Goal: Task Accomplishment & Management: Use online tool/utility

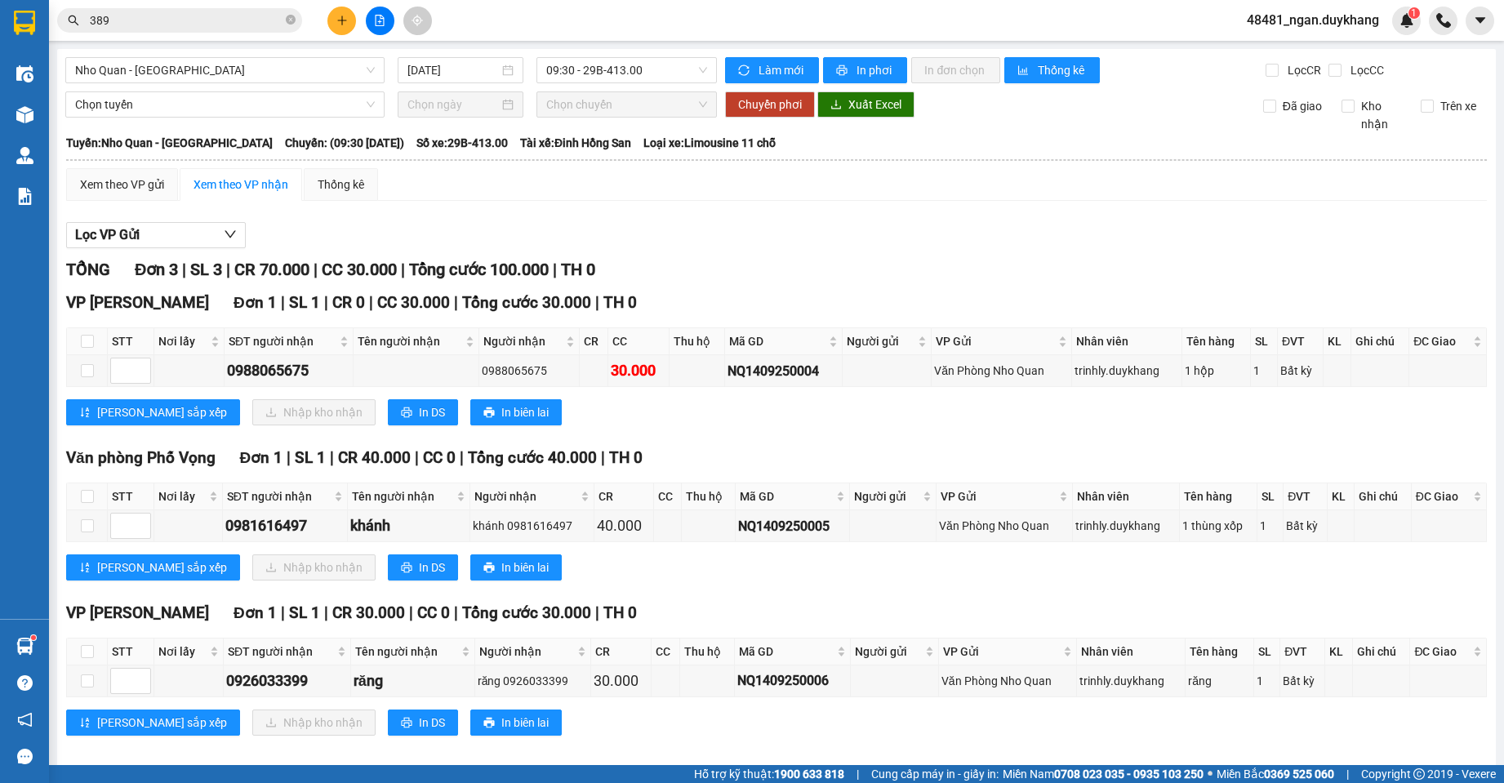
scroll to position [16, 0]
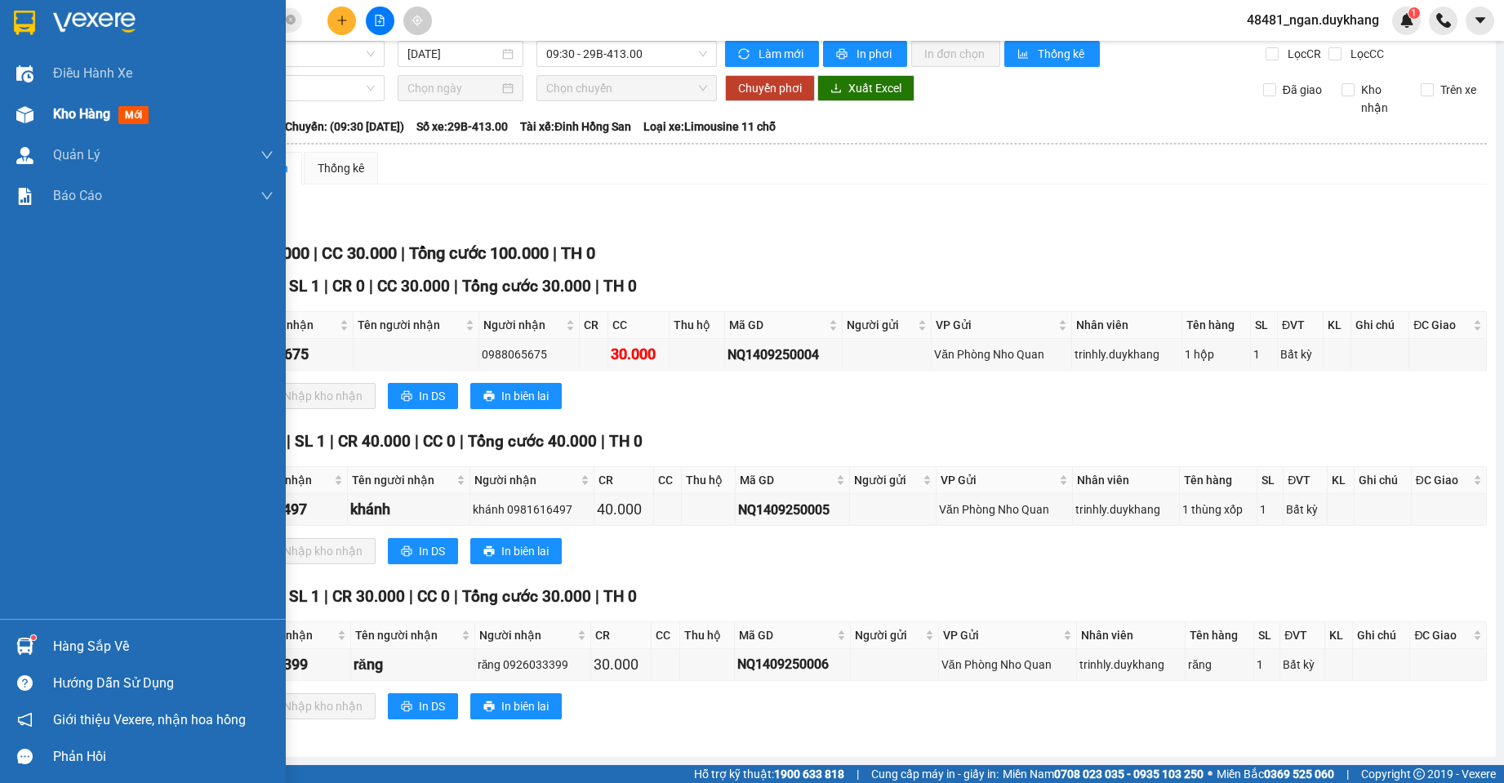
click at [51, 122] on div "Kho hàng mới" at bounding box center [143, 114] width 286 height 41
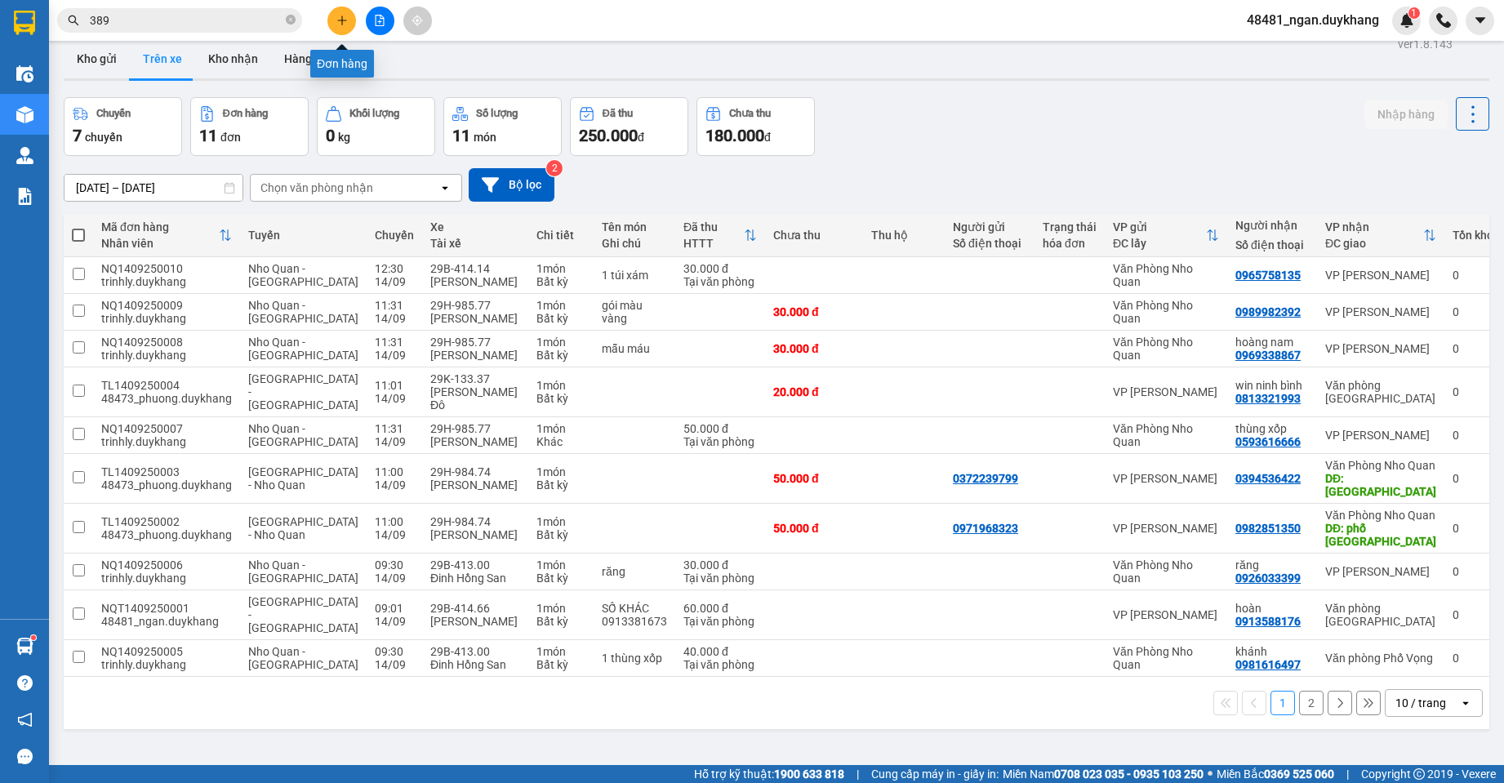
click at [337, 21] on icon "plus" at bounding box center [341, 20] width 11 height 11
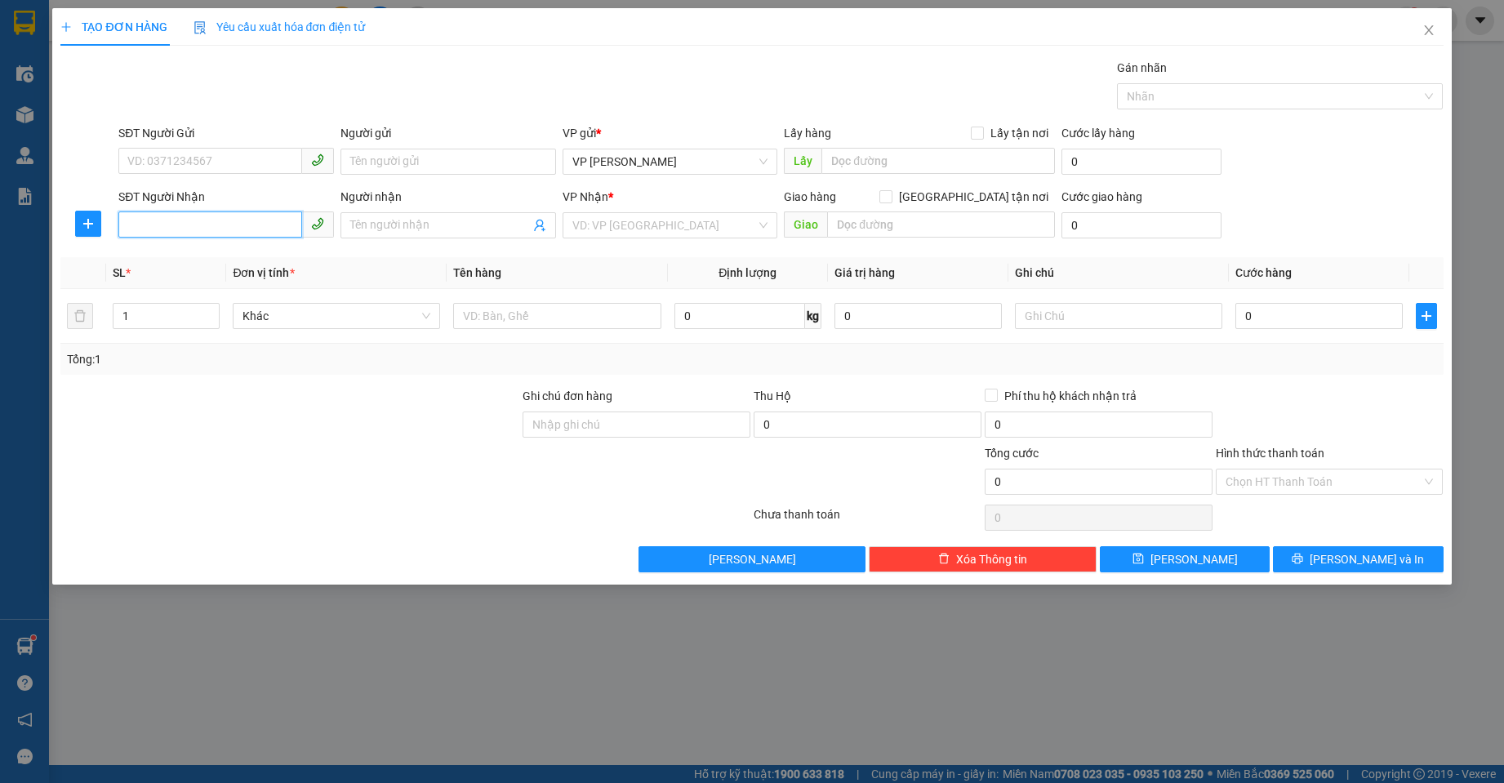
click at [236, 220] on input "SĐT Người Nhận" at bounding box center [210, 224] width 184 height 26
drag, startPoint x: 217, startPoint y: 219, endPoint x: 97, endPoint y: 237, distance: 121.4
click at [97, 237] on div "SĐT Người Nhận 0839288923 0839288923 Người nhận Tên người nhận VP Nhận * VD: VP…" at bounding box center [752, 216] width 1386 height 57
type input "0839288923"
click at [255, 225] on input "0839288923" at bounding box center [210, 224] width 184 height 26
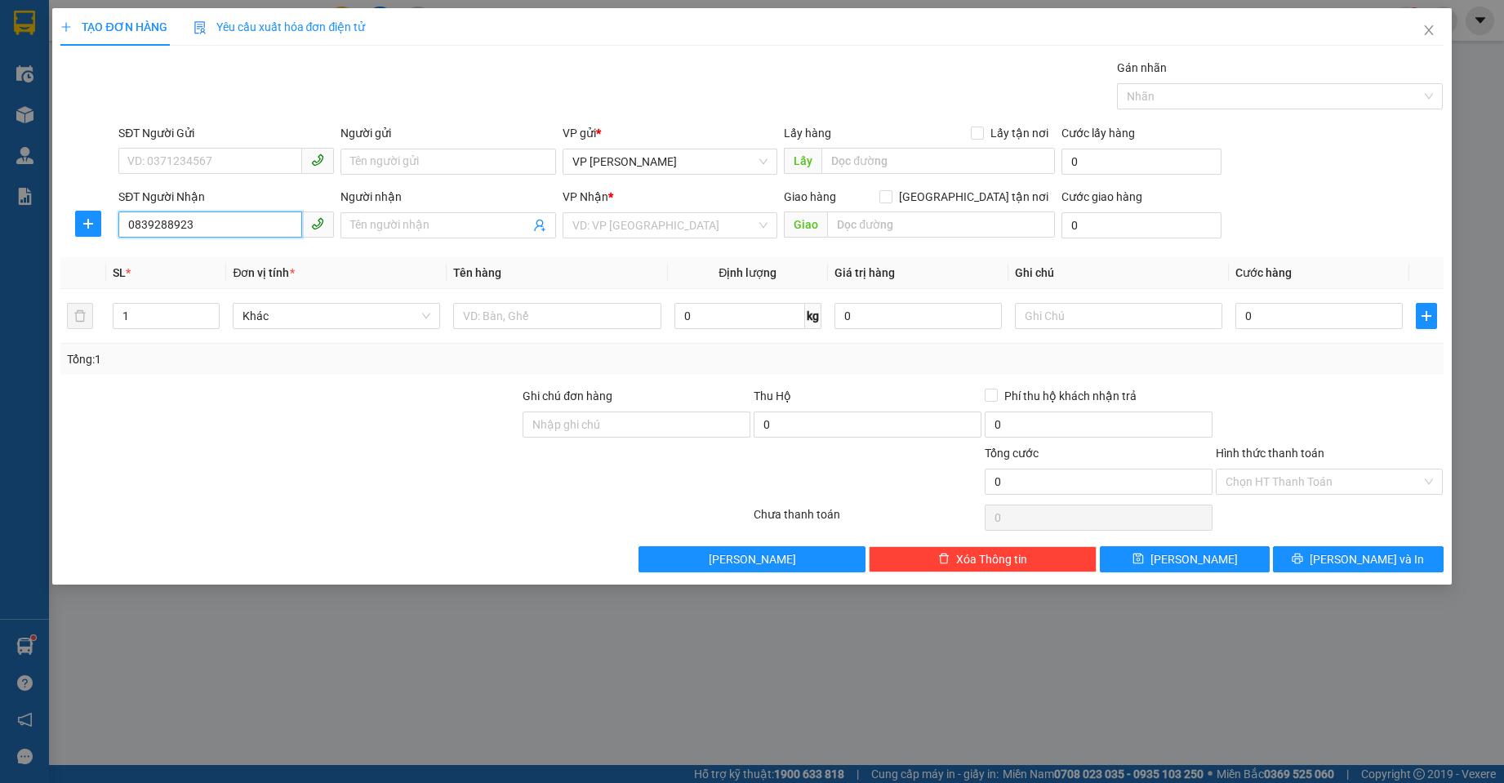
click at [144, 228] on input "0839288923" at bounding box center [210, 224] width 184 height 26
click at [219, 225] on input "0839288923" at bounding box center [210, 224] width 184 height 26
drag, startPoint x: 241, startPoint y: 220, endPoint x: 94, endPoint y: 223, distance: 147.0
click at [94, 223] on div "SĐT Người Nhận 0839288923 0839288923 Người nhận Tên người nhận VP Nhận * VD: VP…" at bounding box center [752, 216] width 1386 height 57
click at [207, 232] on input "0839288923" at bounding box center [210, 224] width 184 height 26
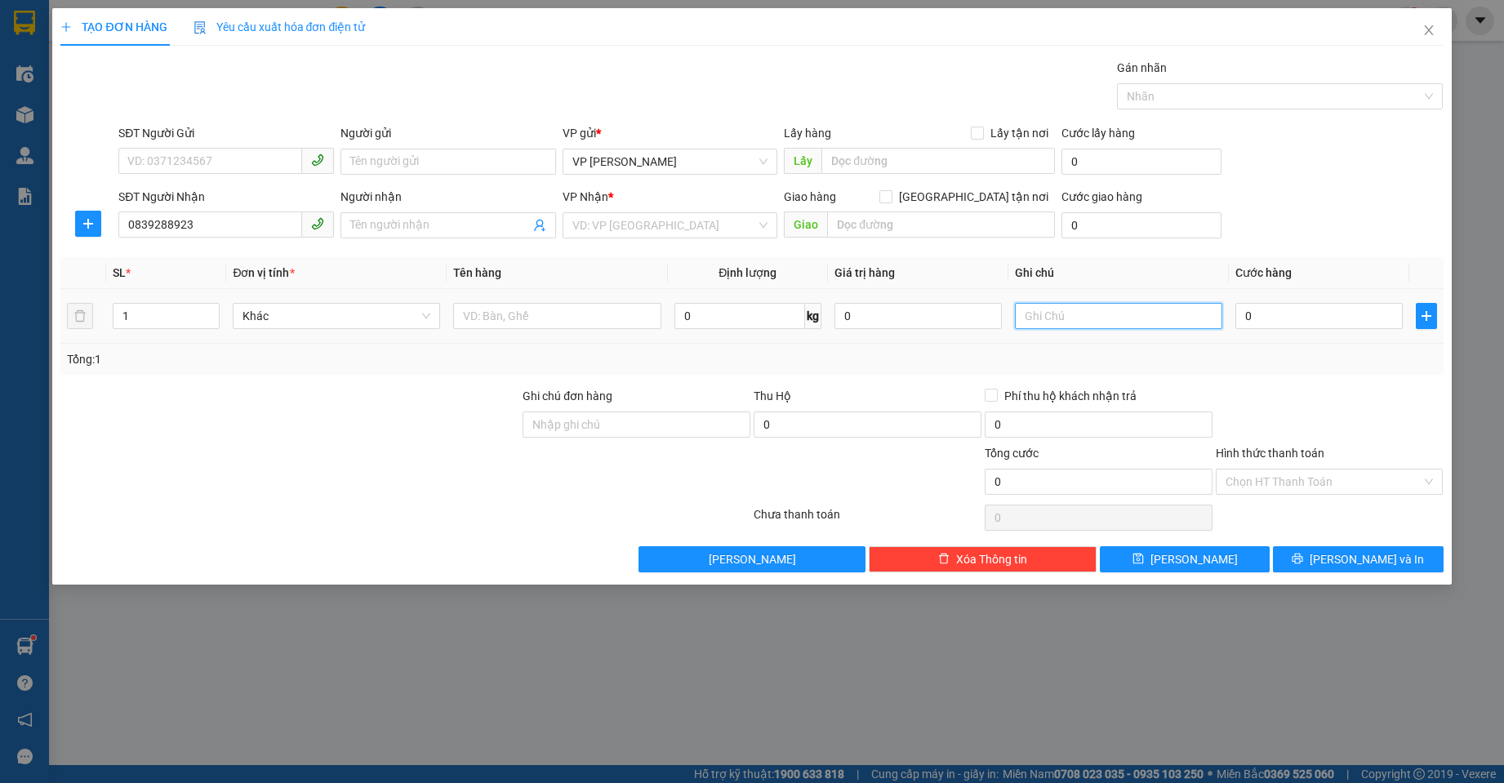
click at [1074, 323] on input "text" at bounding box center [1118, 316] width 207 height 26
type input "số khác 0393688993"
click at [1303, 321] on input "0" at bounding box center [1318, 316] width 167 height 26
type input "4"
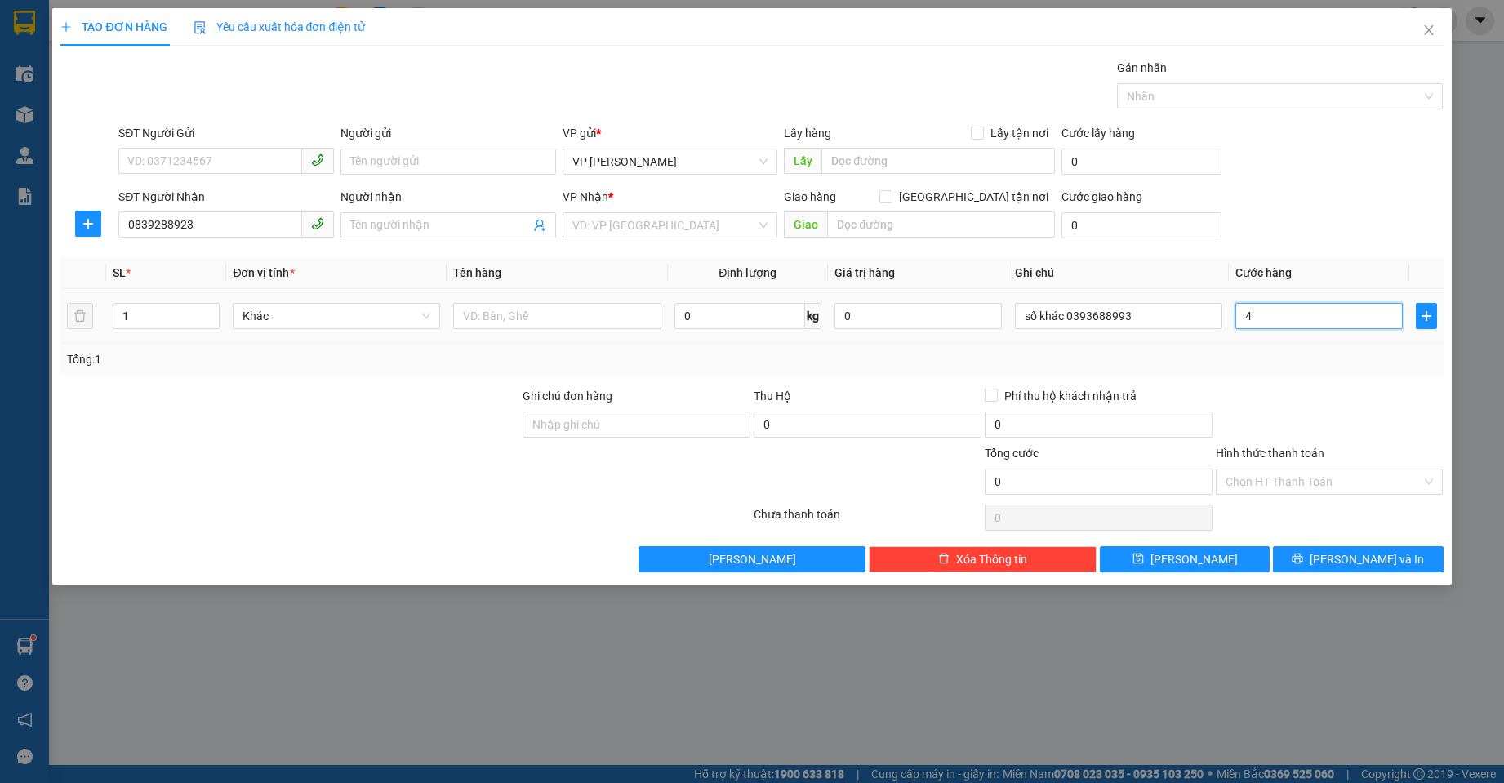
type input "4"
type input "40"
type input "40.000"
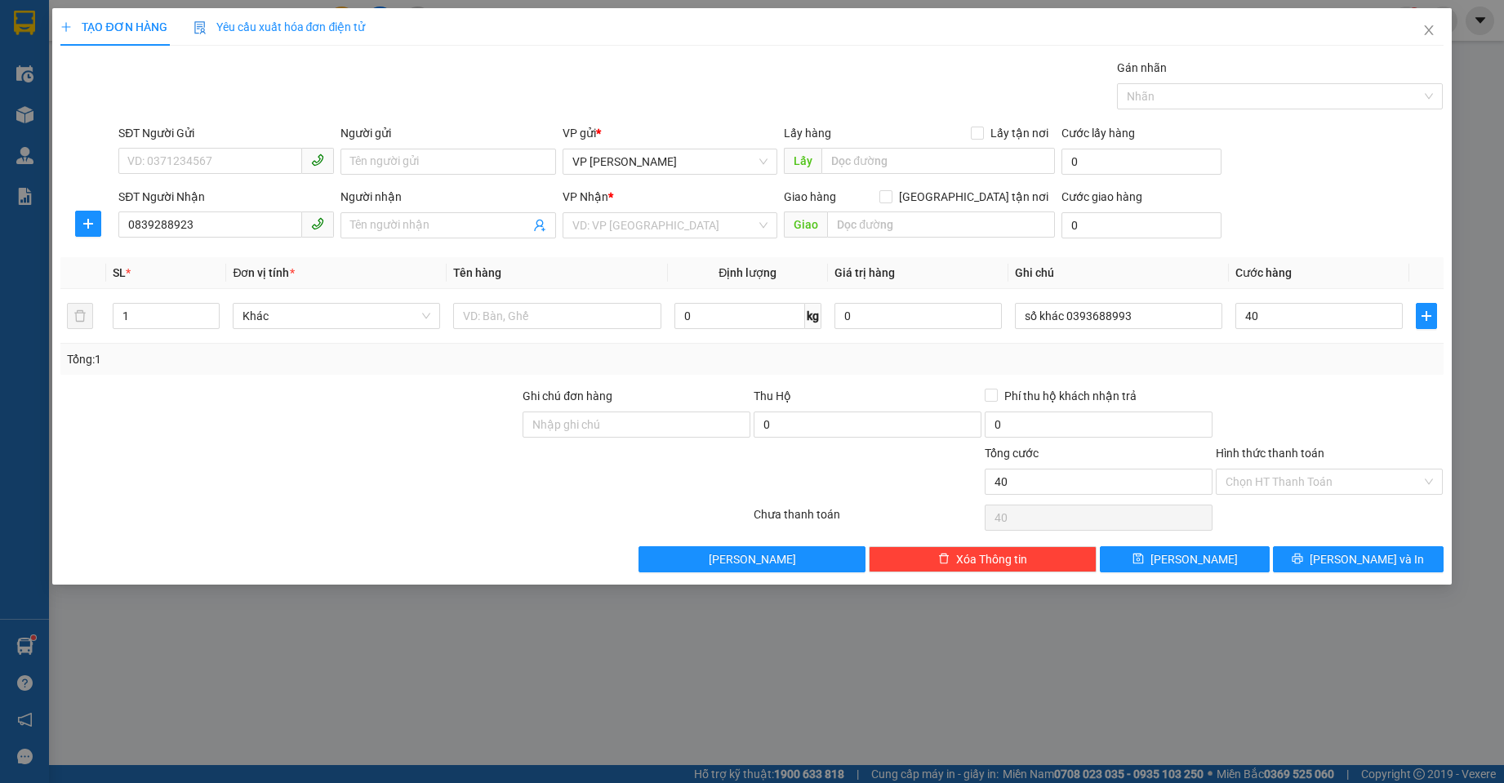
type input "40.000"
drag, startPoint x: 1292, startPoint y: 365, endPoint x: 763, endPoint y: 220, distance: 548.4
click at [1286, 364] on div "Tổng: 1" at bounding box center [751, 359] width 1369 height 18
click at [653, 227] on input "search" at bounding box center [664, 225] width 185 height 24
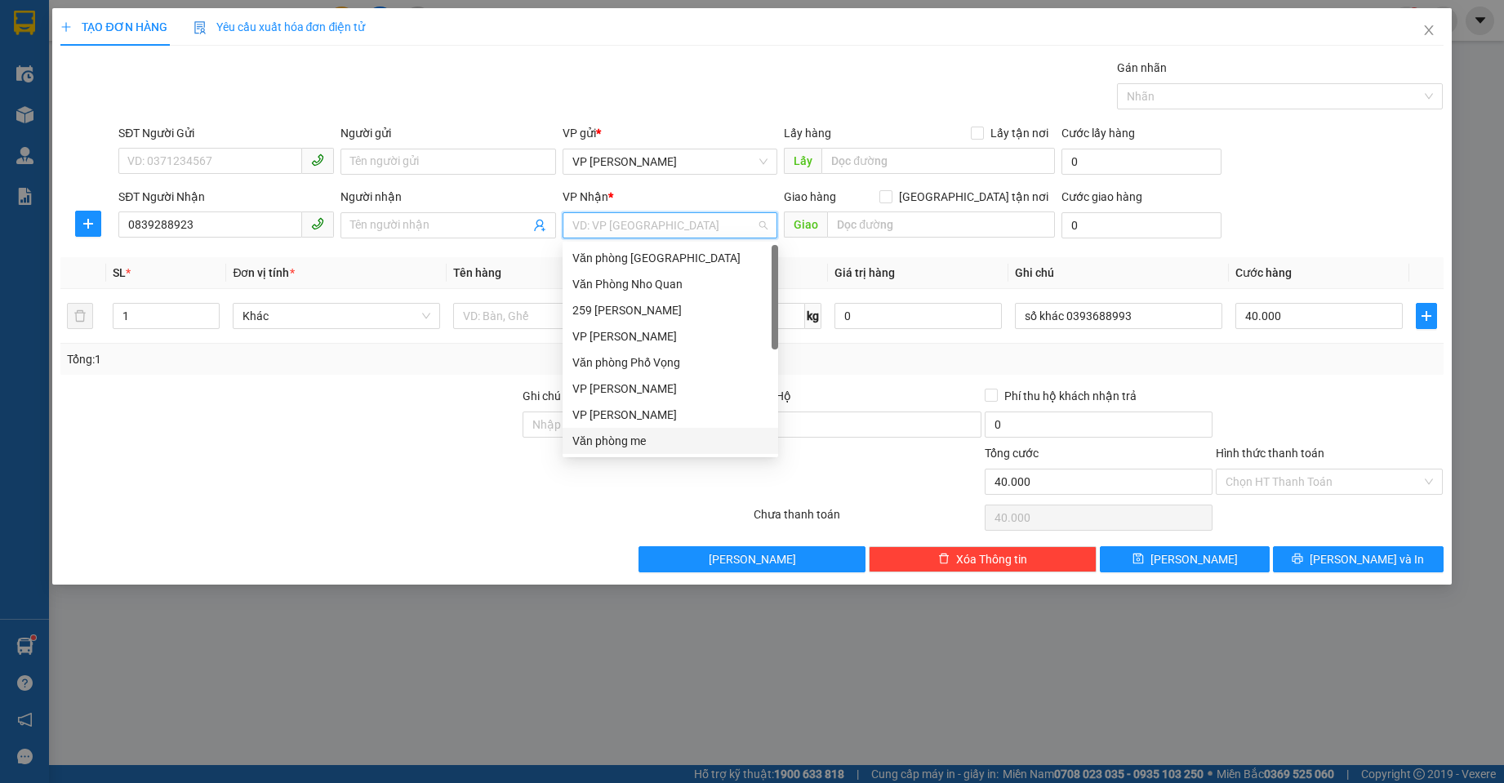
drag, startPoint x: 634, startPoint y: 446, endPoint x: 741, endPoint y: 374, distance: 128.8
click at [634, 447] on div "Văn phòng me" at bounding box center [670, 441] width 196 height 18
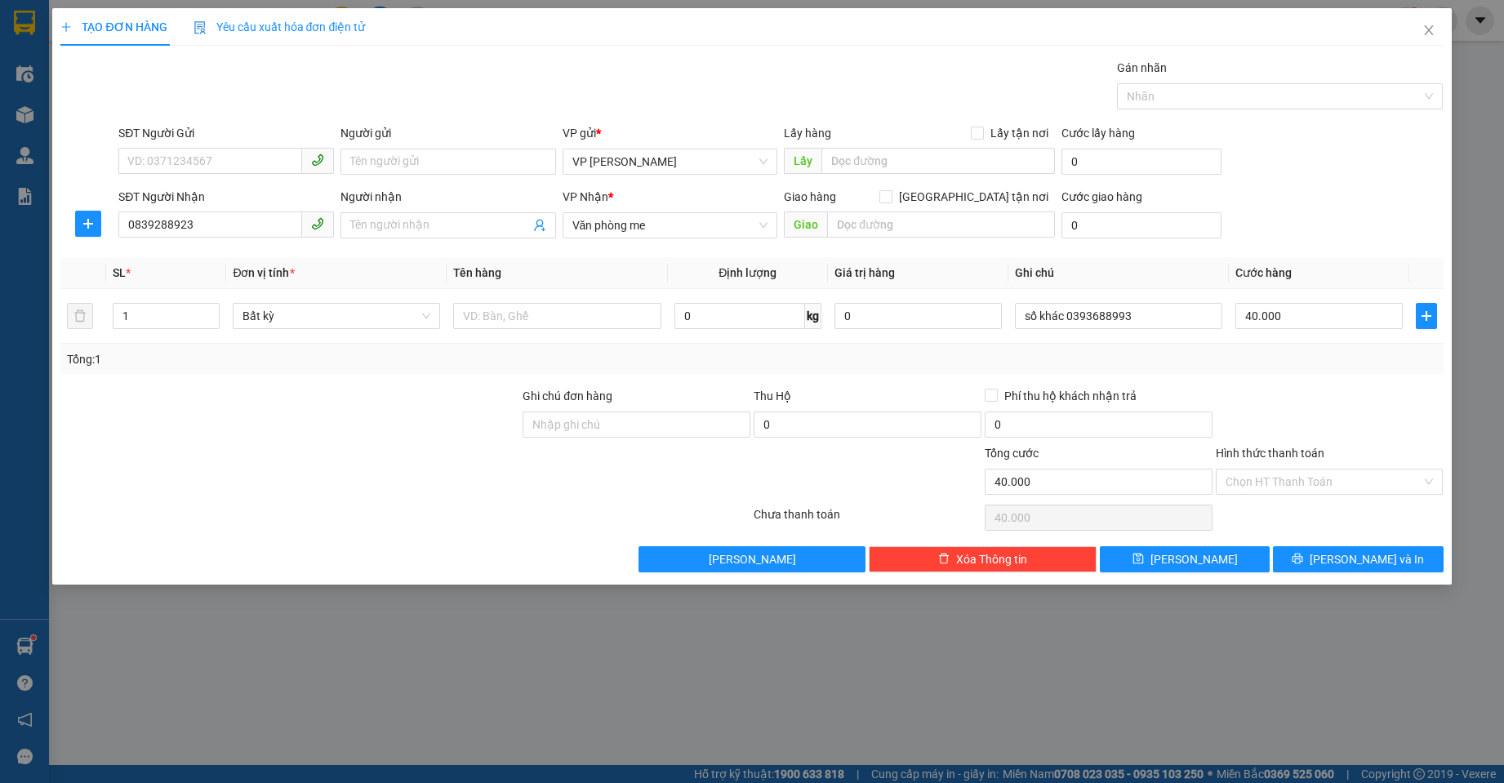
click at [1332, 259] on th "Cước hàng" at bounding box center [1319, 273] width 180 height 32
click at [847, 224] on input "text" at bounding box center [941, 224] width 228 height 26
click at [674, 229] on span "Văn phòng me" at bounding box center [670, 225] width 196 height 24
type input "[GEOGRAPHIC_DATA]"
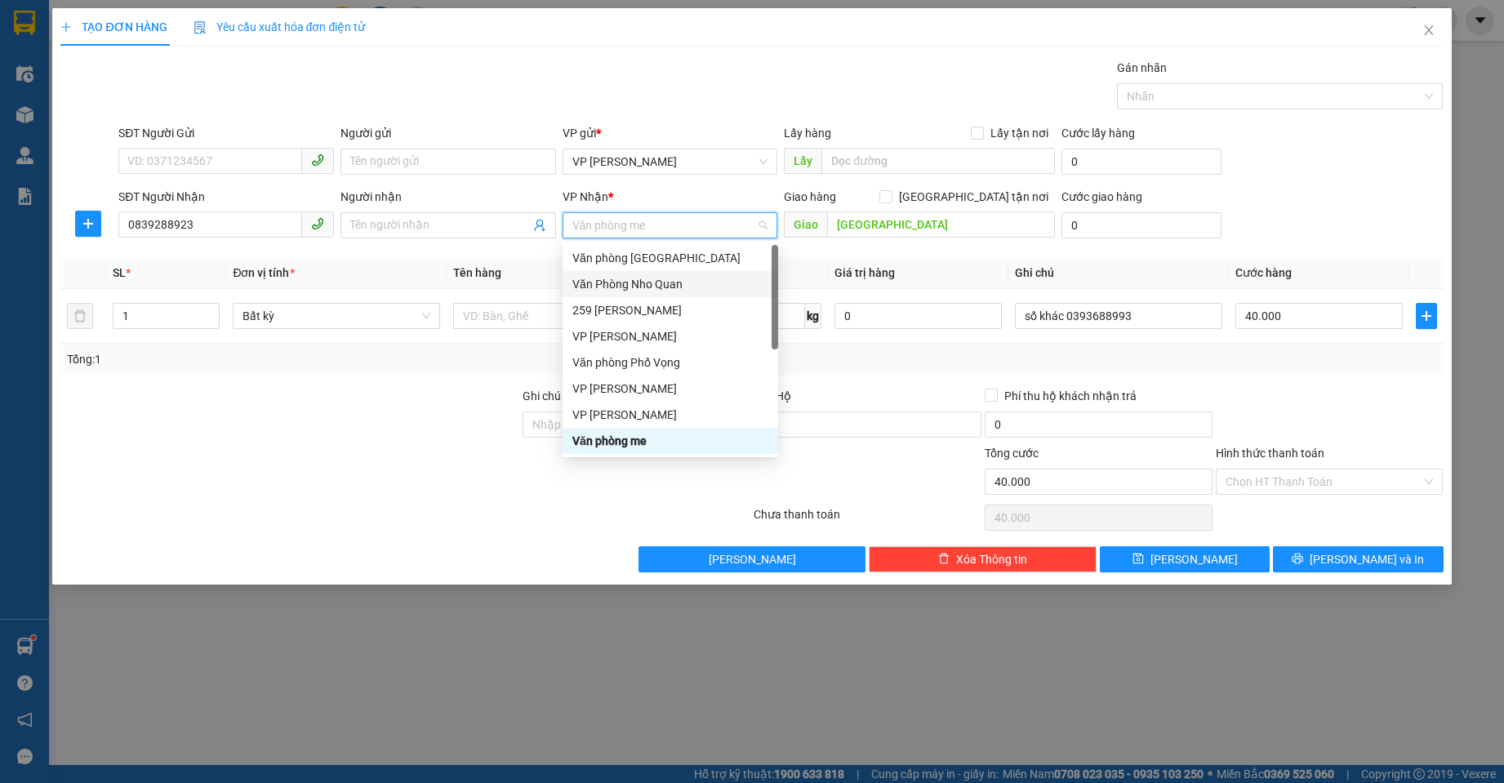
click at [670, 287] on div "Văn Phòng Nho Quan" at bounding box center [670, 284] width 196 height 18
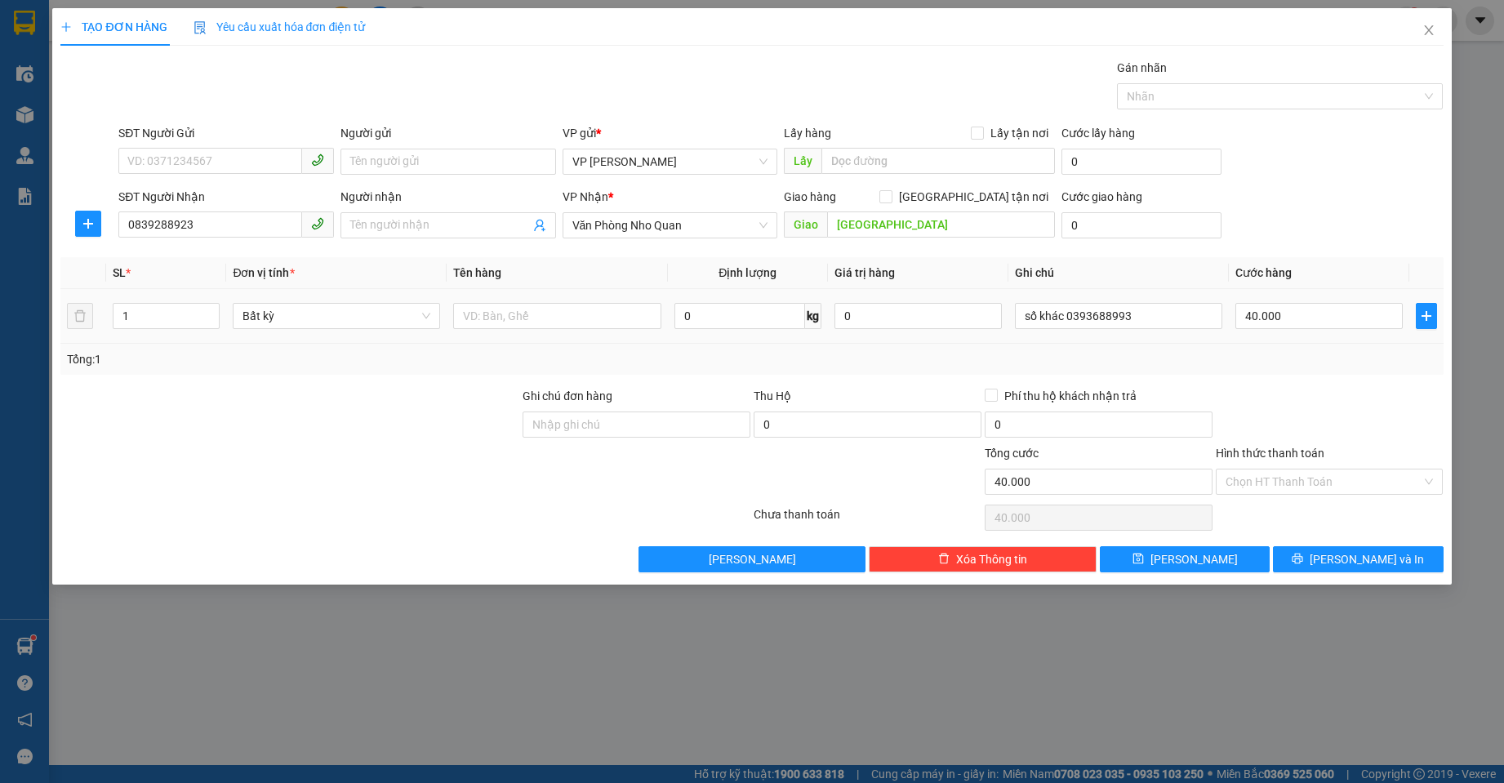
drag, startPoint x: 1058, startPoint y: 256, endPoint x: 1437, endPoint y: 322, distance: 384.4
click at [1068, 254] on div "Transit Pickup Surcharge Ids Transit Deliver Surcharge Ids Transit Deliver Surc…" at bounding box center [751, 316] width 1382 height 514
drag, startPoint x: 1157, startPoint y: 317, endPoint x: 1065, endPoint y: 316, distance: 92.3
click at [1065, 316] on input "số khác 0393688993" at bounding box center [1118, 316] width 207 height 26
drag, startPoint x: 214, startPoint y: 225, endPoint x: 101, endPoint y: 226, distance: 112.7
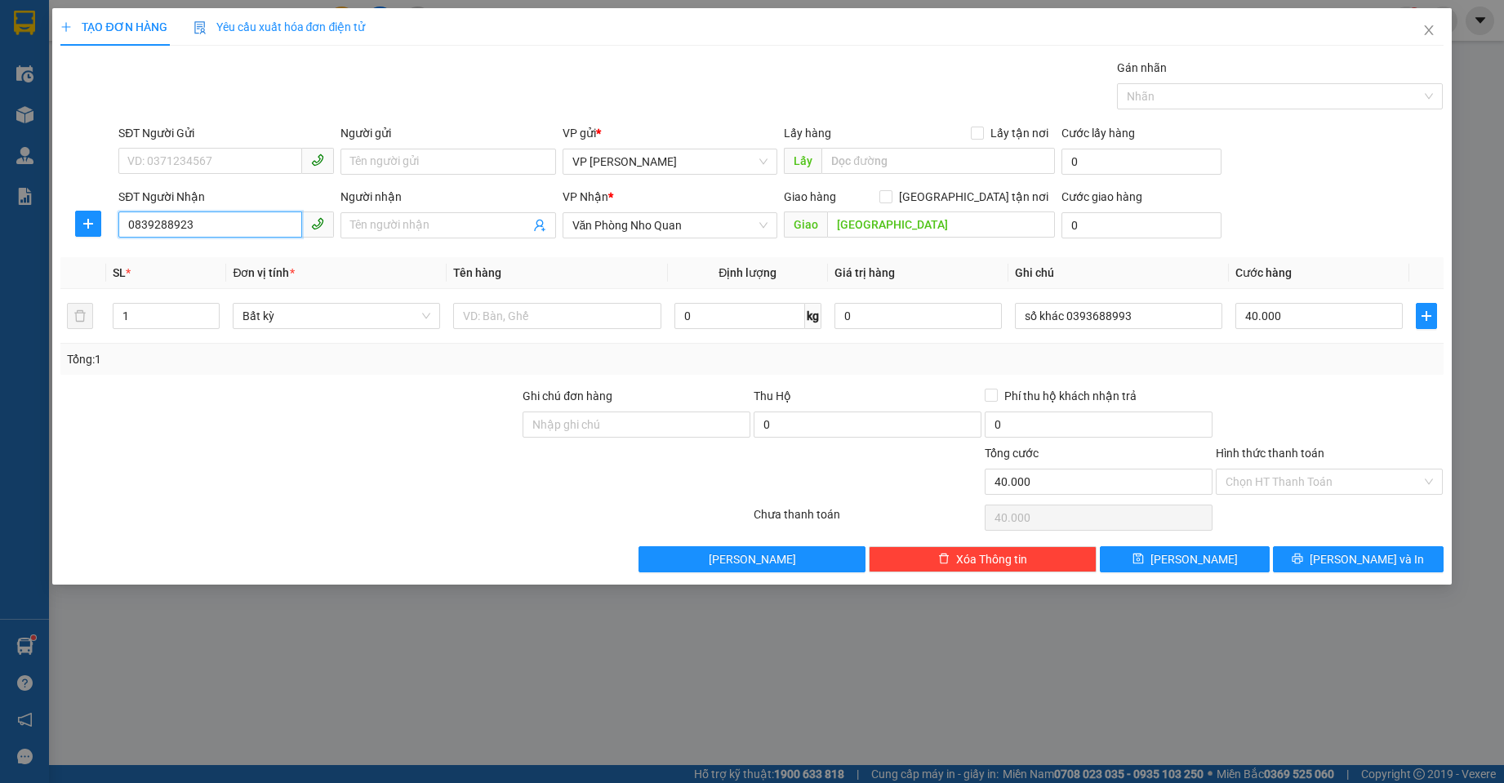
click at [101, 226] on div "SĐT Người Nhận 0839288923 0839288923 Người nhận Tên người nhận VP Nhận * Văn Ph…" at bounding box center [752, 216] width 1386 height 57
drag, startPoint x: 1320, startPoint y: 478, endPoint x: 1314, endPoint y: 496, distance: 19.1
click at [1320, 480] on input "Hình thức thanh toán" at bounding box center [1324, 481] width 197 height 24
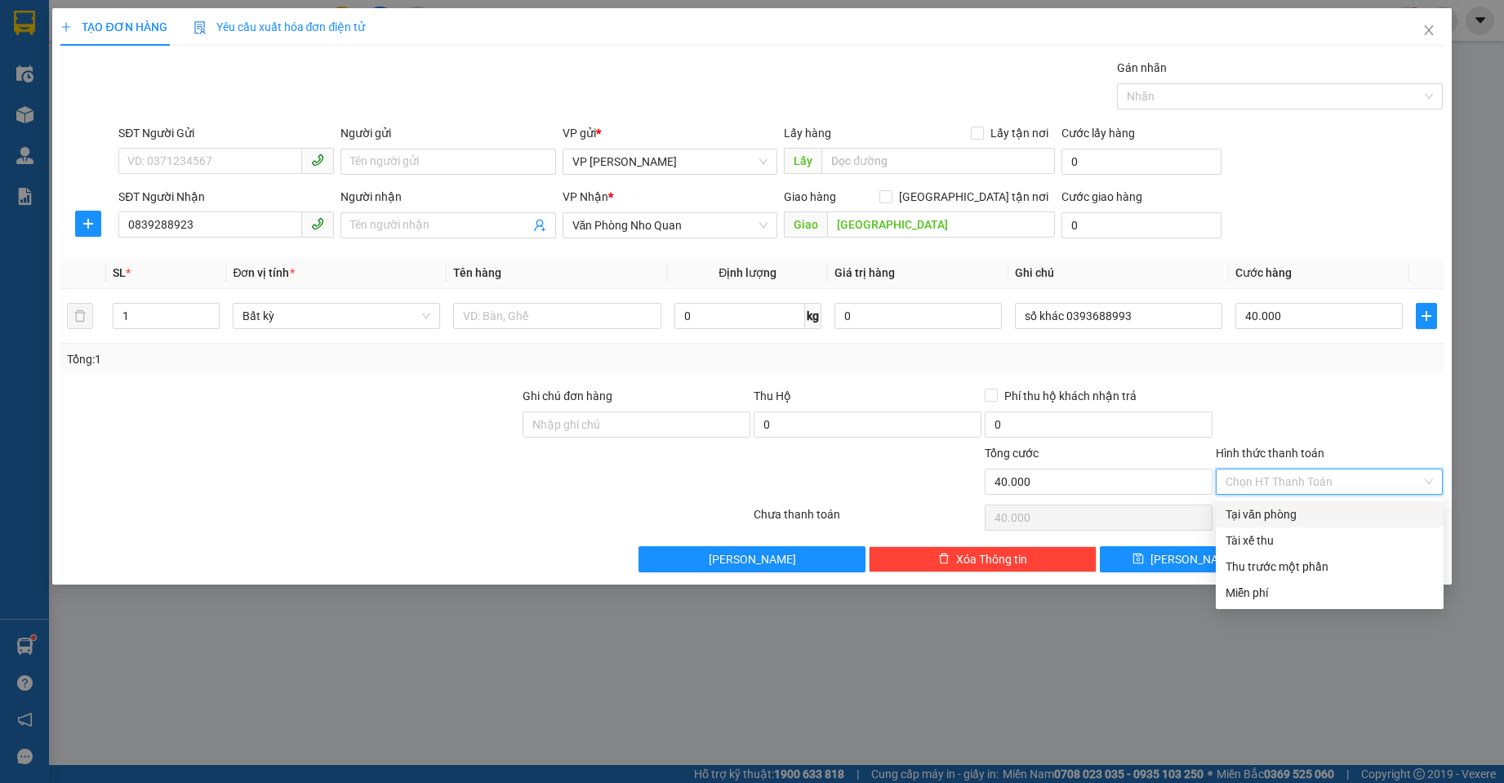
click at [1295, 510] on div "Tại văn phòng" at bounding box center [1330, 514] width 208 height 18
type input "0"
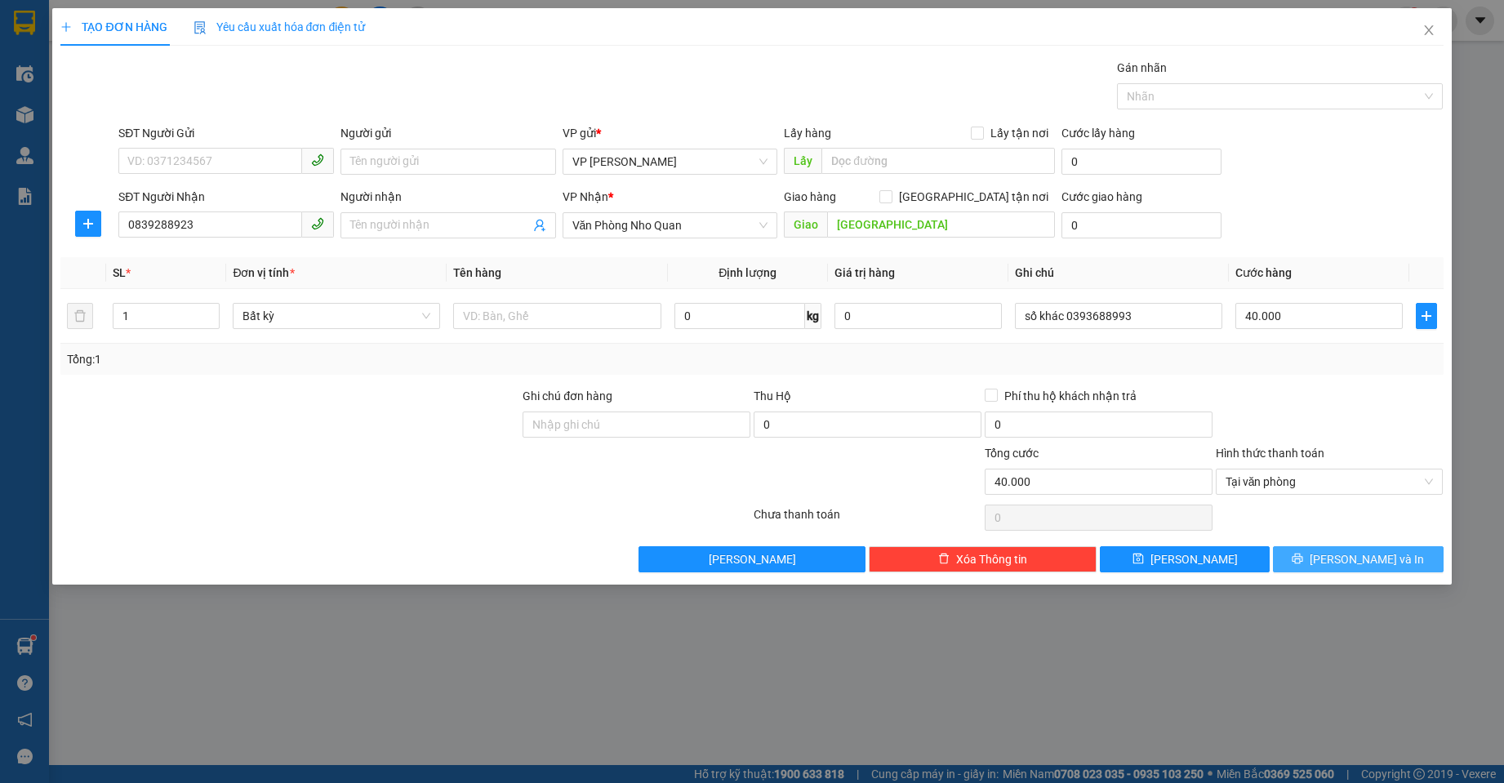
click at [1303, 553] on icon "printer" at bounding box center [1297, 558] width 11 height 11
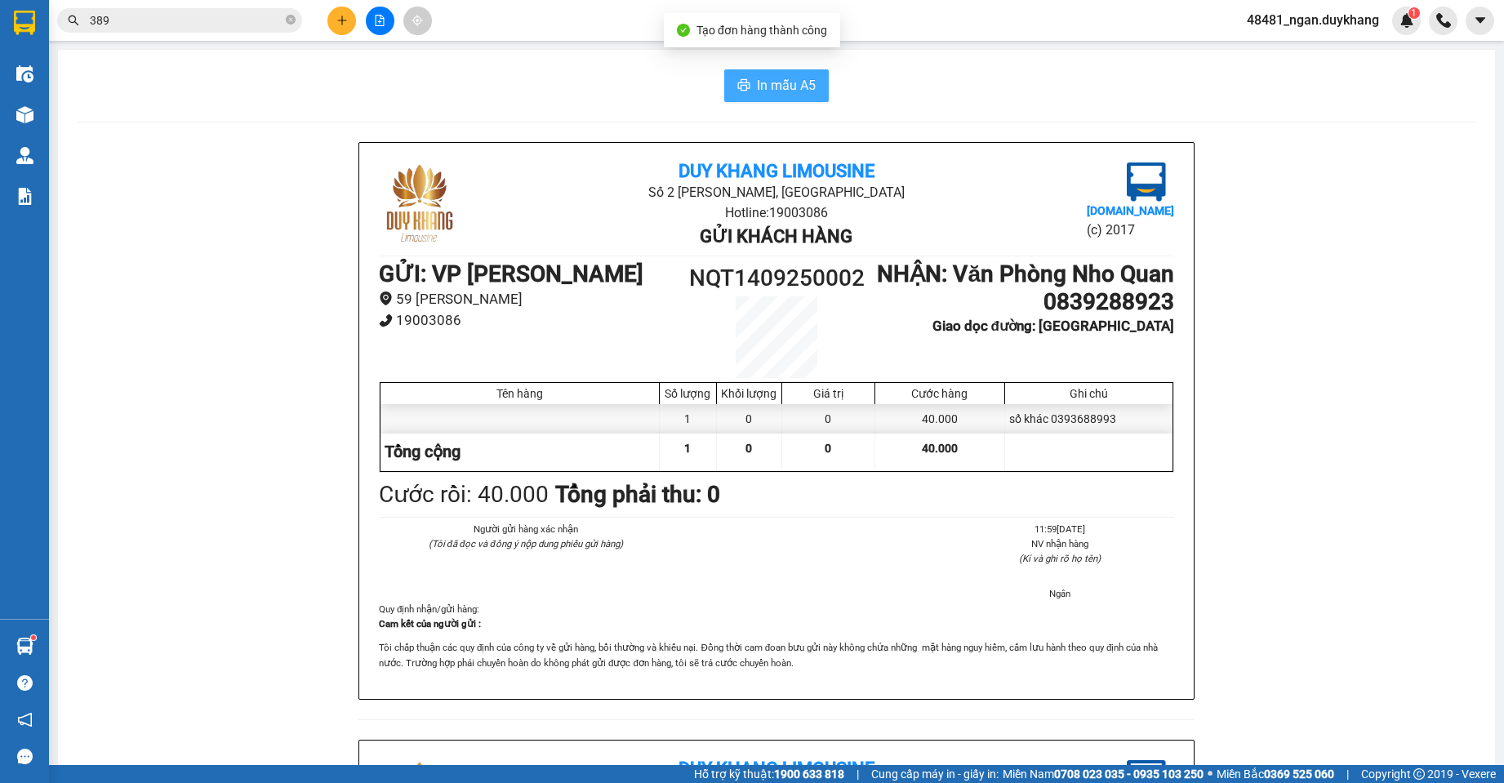
click at [785, 91] on span "In mẫu A5" at bounding box center [786, 85] width 59 height 20
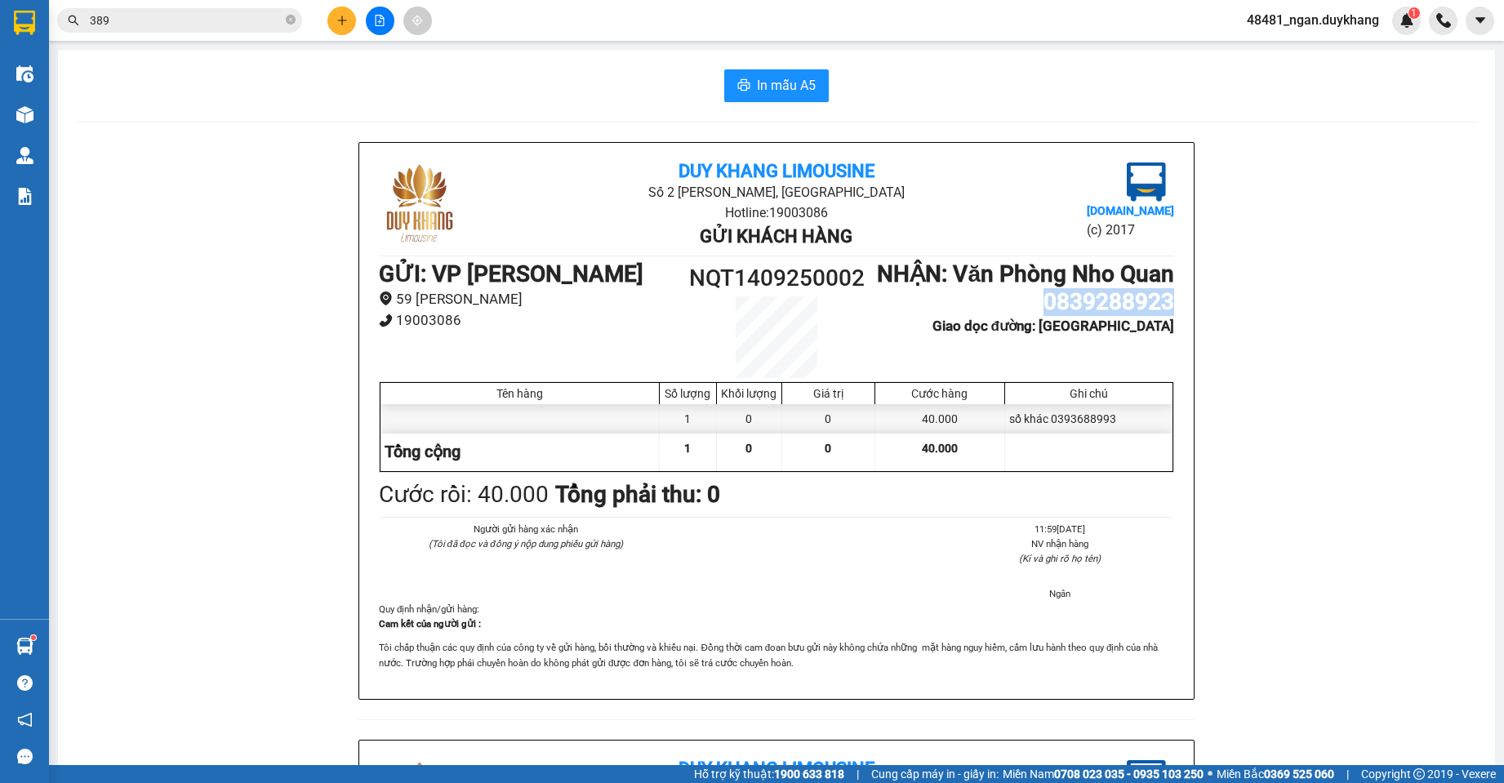
drag, startPoint x: 1038, startPoint y: 336, endPoint x: 1130, endPoint y: 332, distance: 92.3
click at [1163, 316] on h1 "0839288923" at bounding box center [1025, 302] width 298 height 28
copy h1 "0839288923"
drag, startPoint x: 674, startPoint y: 279, endPoint x: 859, endPoint y: 278, distance: 184.5
click at [863, 278] on h1 "NQT1409250002" at bounding box center [776, 278] width 199 height 36
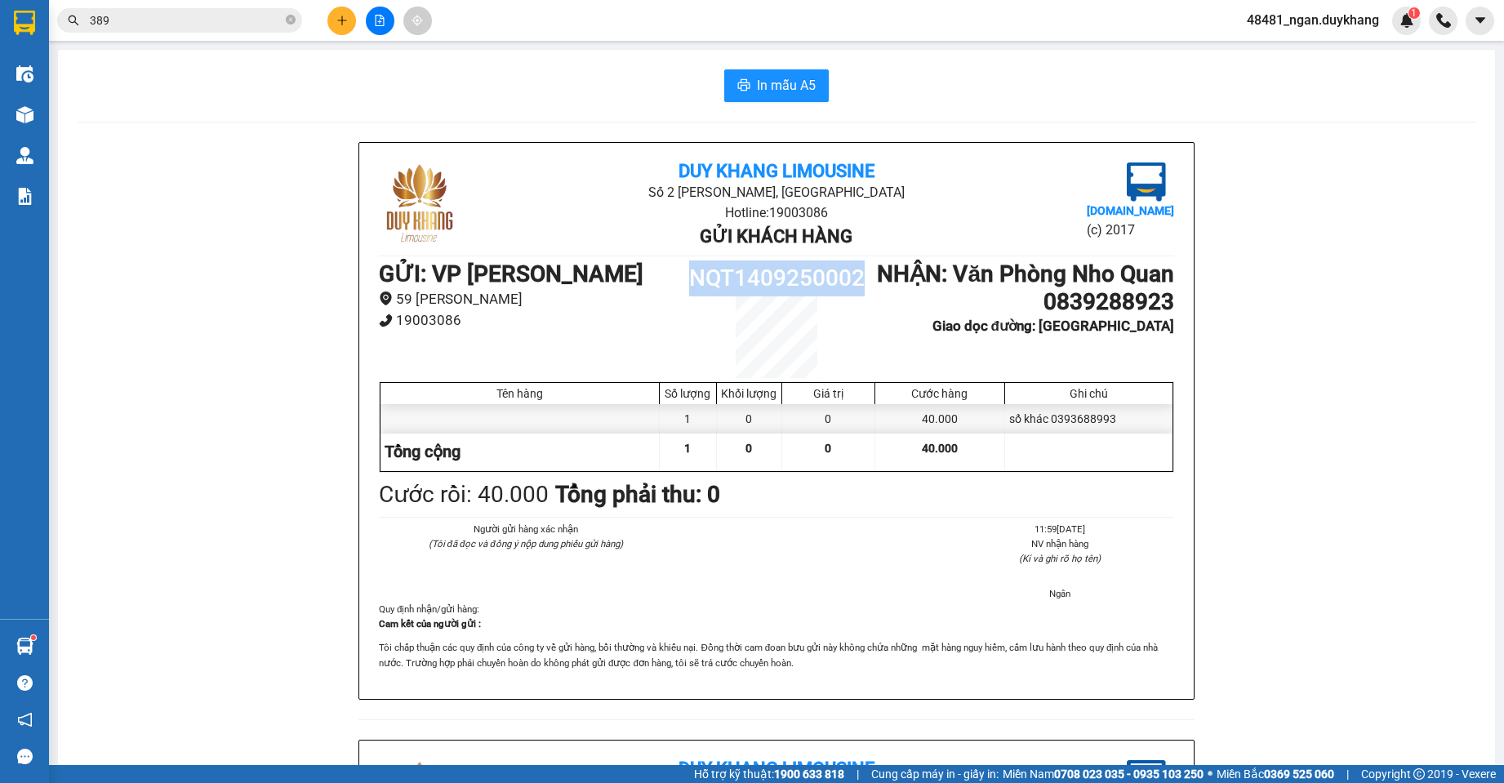
copy h1 "NQT1409250002"
click at [548, 318] on li "19003086" at bounding box center [528, 320] width 298 height 22
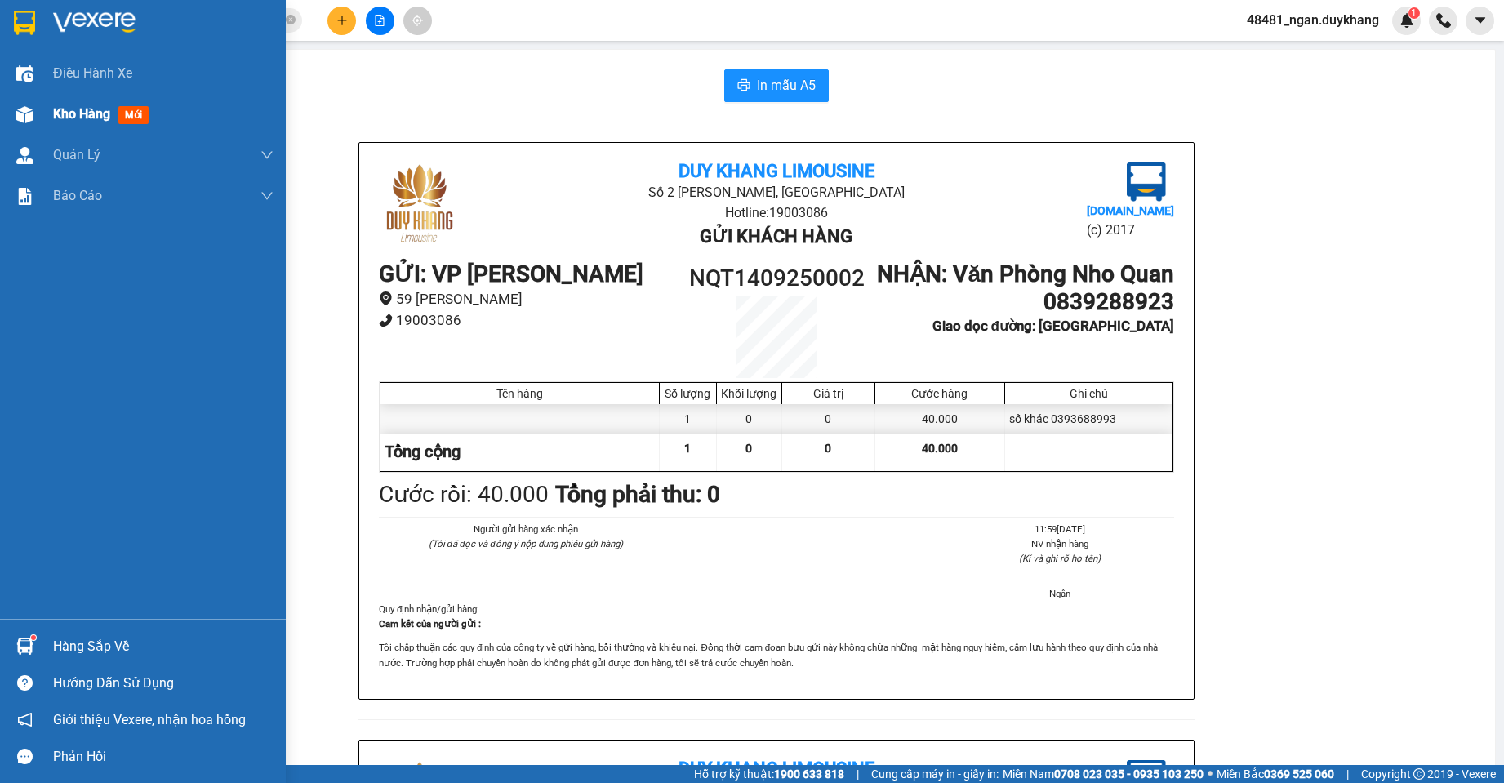
click at [42, 112] on div "Kho hàng mới" at bounding box center [143, 114] width 286 height 41
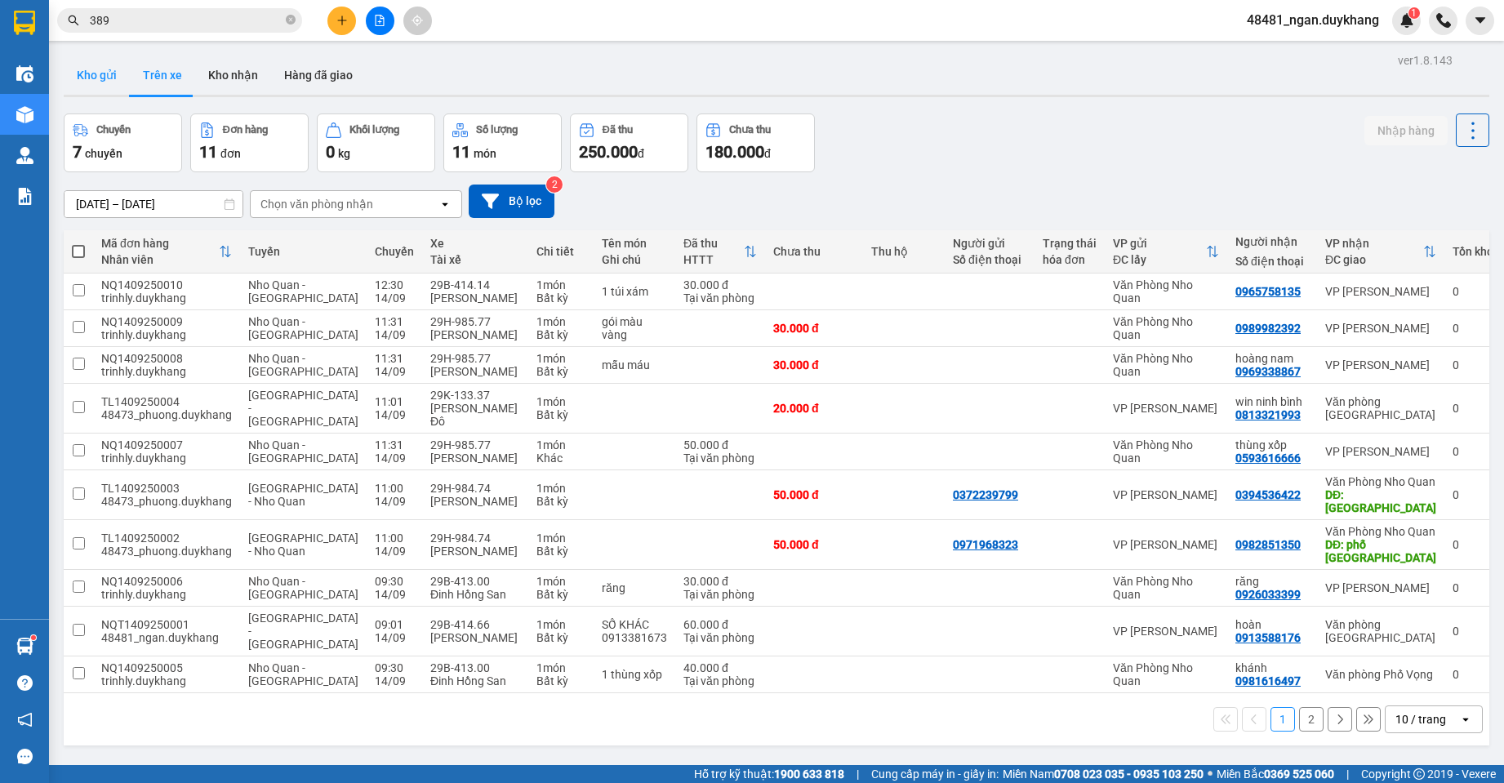
click at [82, 85] on button "Kho gửi" at bounding box center [97, 75] width 66 height 39
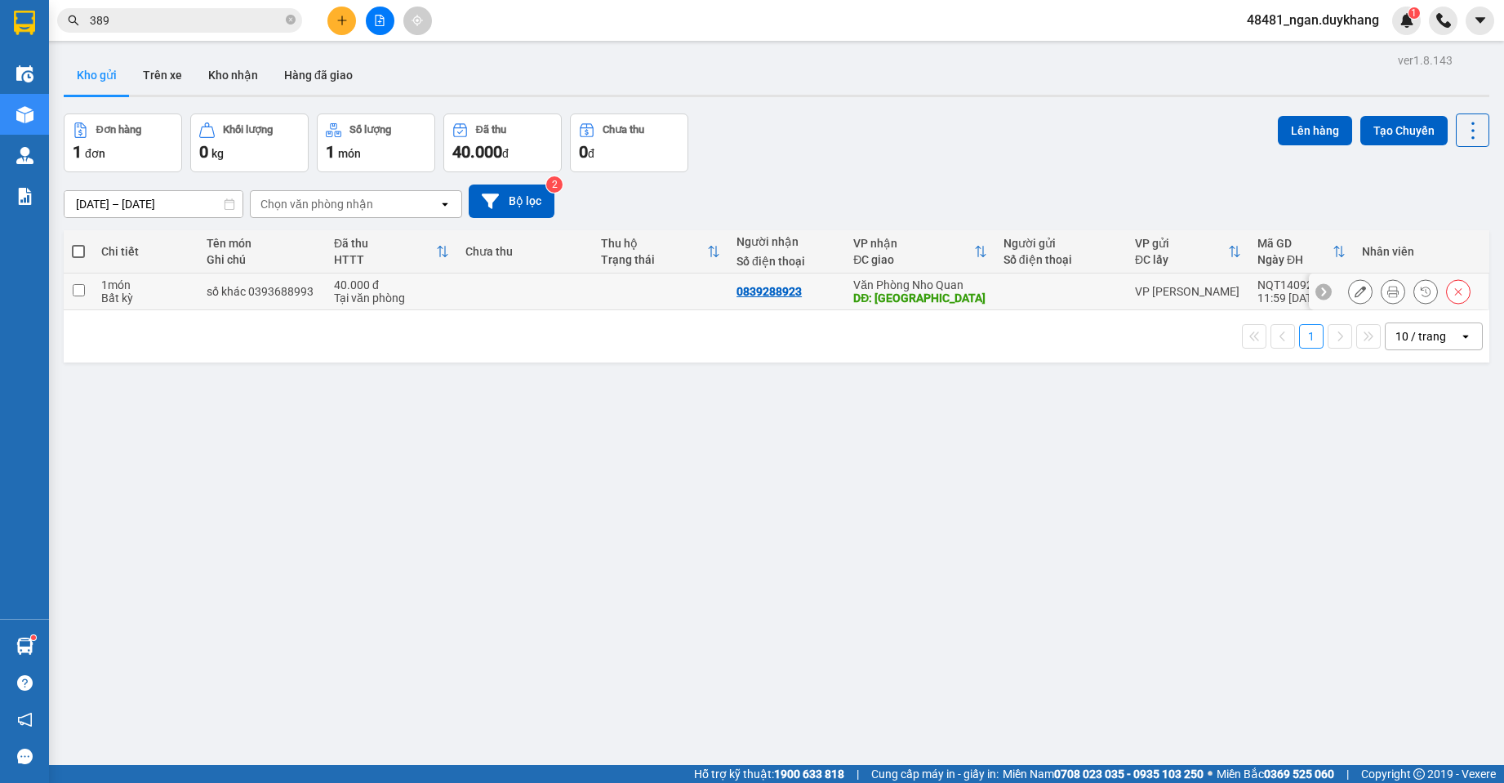
click at [1016, 281] on td at bounding box center [1060, 292] width 131 height 37
checkbox input "true"
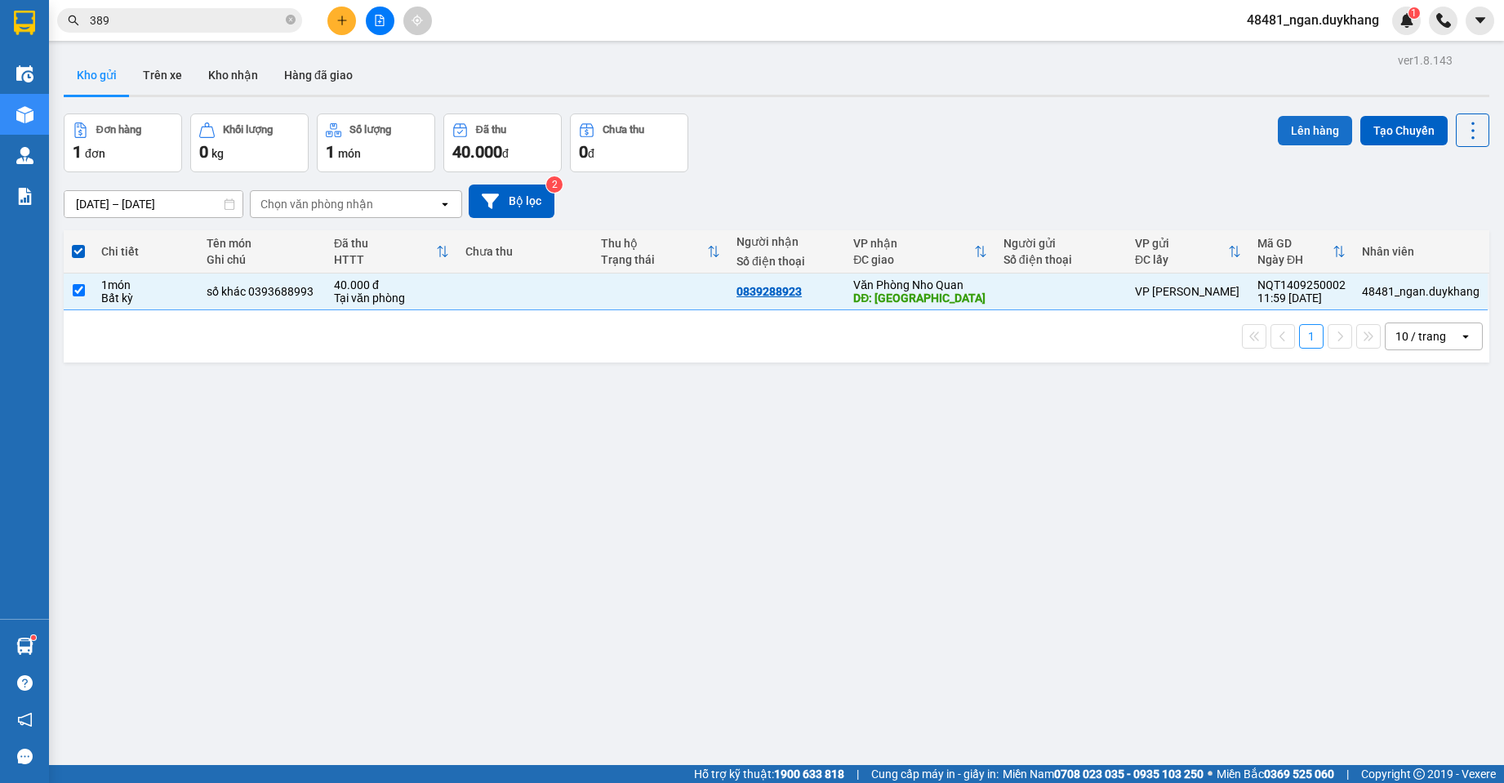
click at [1317, 133] on button "Lên hàng" at bounding box center [1315, 130] width 74 height 29
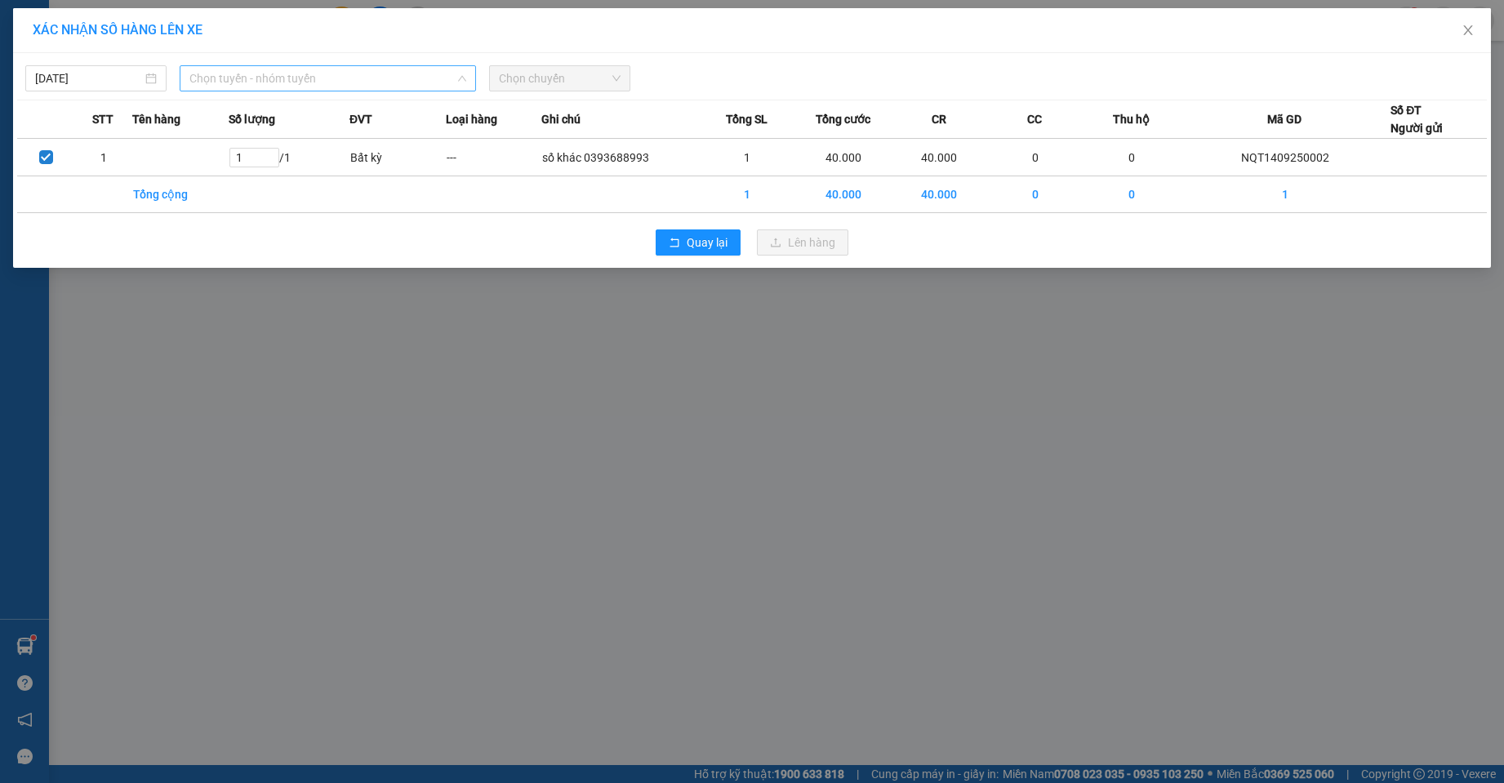
drag, startPoint x: 403, startPoint y: 78, endPoint x: 333, endPoint y: 204, distance: 144.3
click at [400, 81] on span "Chọn tuyến - nhóm tuyến" at bounding box center [327, 78] width 276 height 24
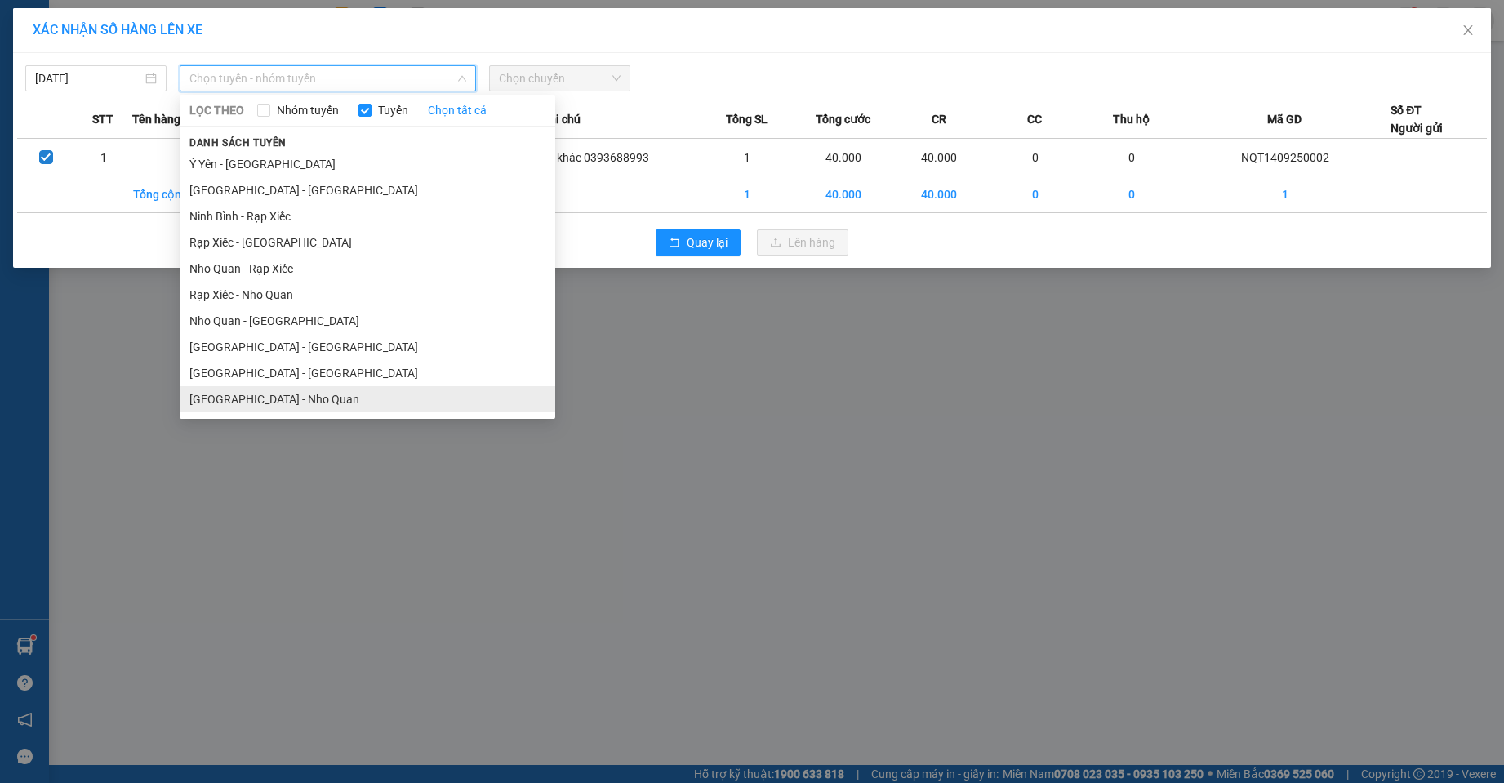
click at [274, 388] on li "[GEOGRAPHIC_DATA] - Nho Quan" at bounding box center [368, 399] width 376 height 26
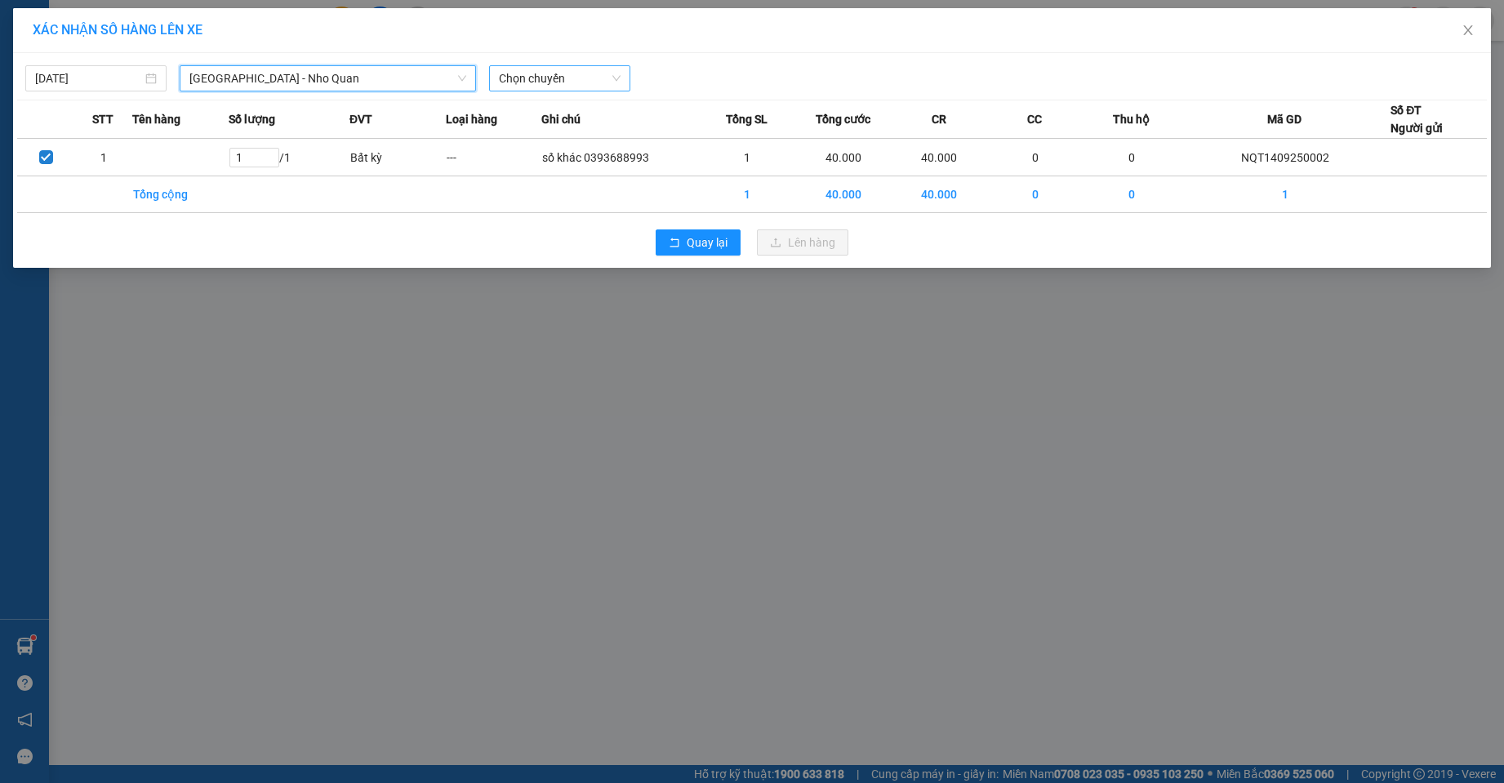
click at [576, 78] on span "Chọn chuyến" at bounding box center [560, 78] width 122 height 24
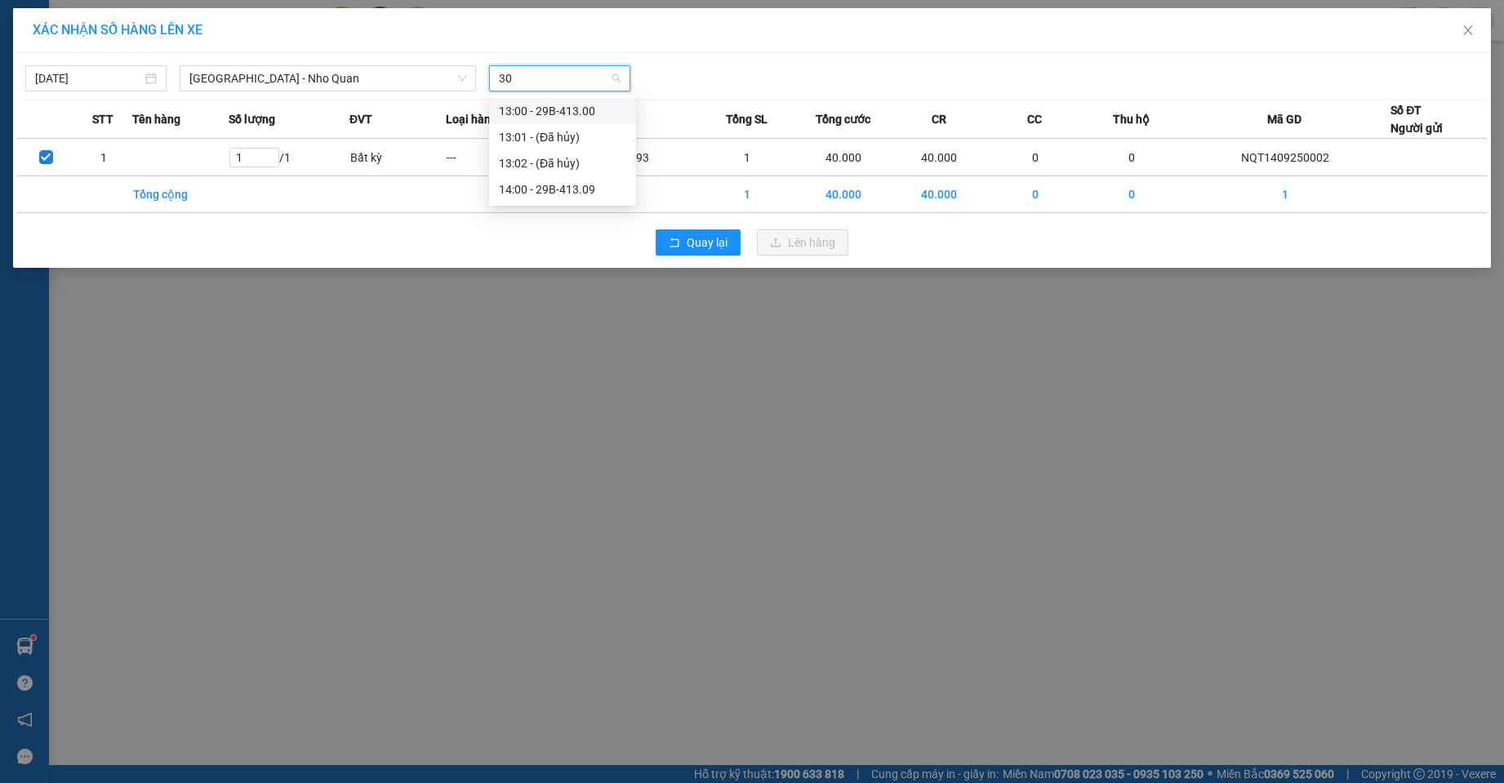
type input "300"
click at [575, 112] on div "13:00 - 29B-413.00" at bounding box center [562, 111] width 127 height 18
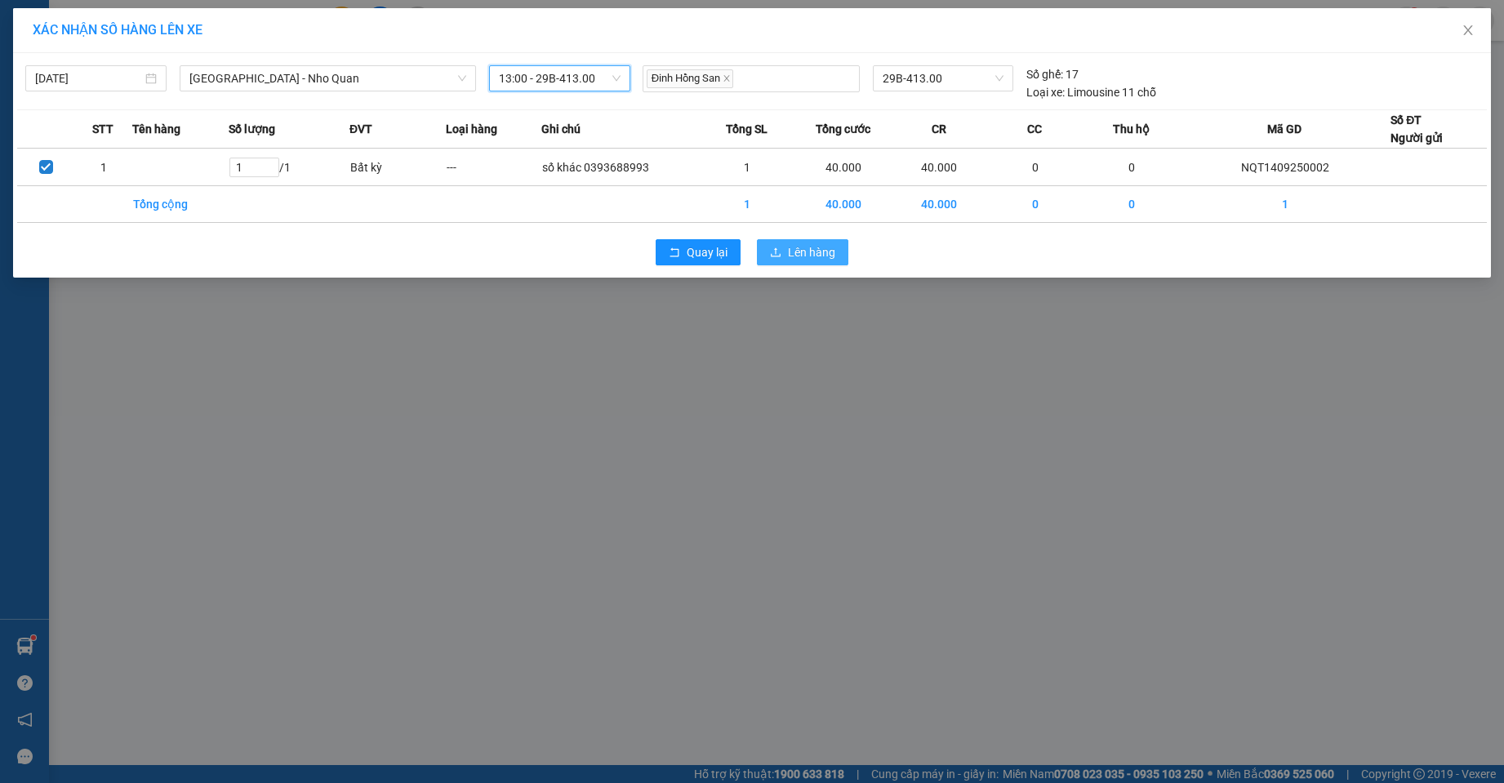
click at [784, 251] on button "Lên hàng" at bounding box center [802, 252] width 91 height 26
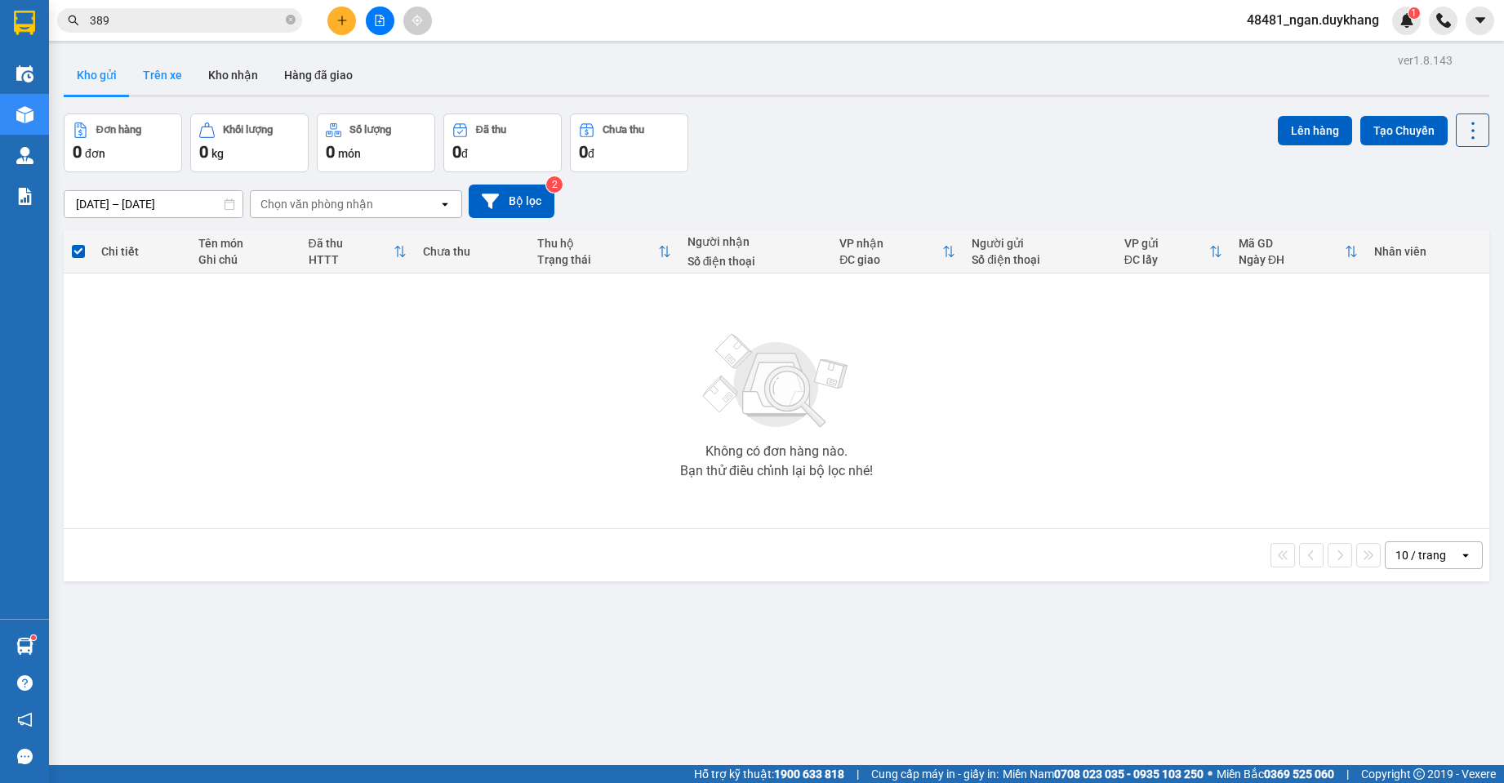
click at [159, 87] on button "Trên xe" at bounding box center [162, 75] width 65 height 39
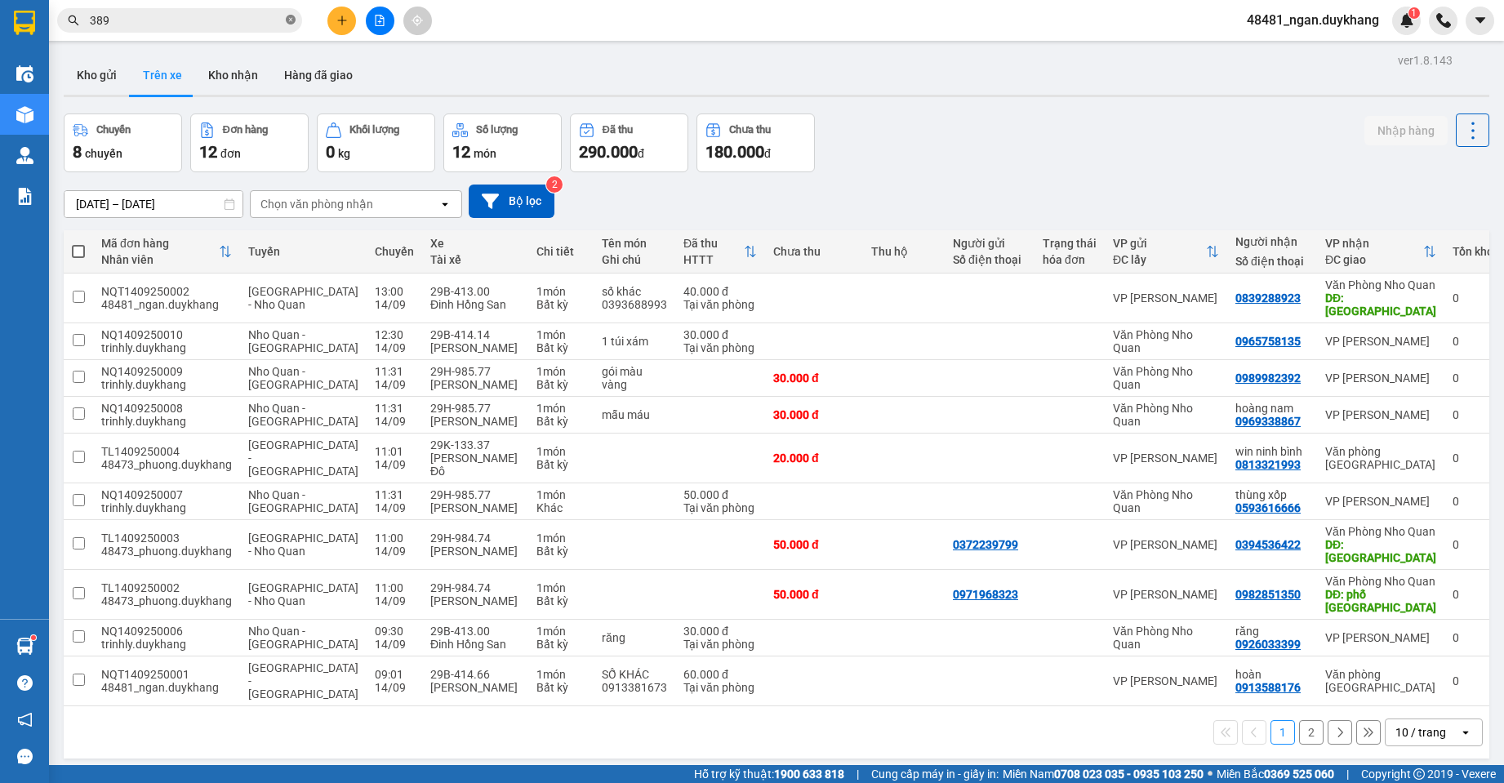
click at [291, 20] on icon "close-circle" at bounding box center [291, 20] width 10 height 10
click at [146, 200] on input "[DATE] – [DATE]" at bounding box center [154, 204] width 178 height 26
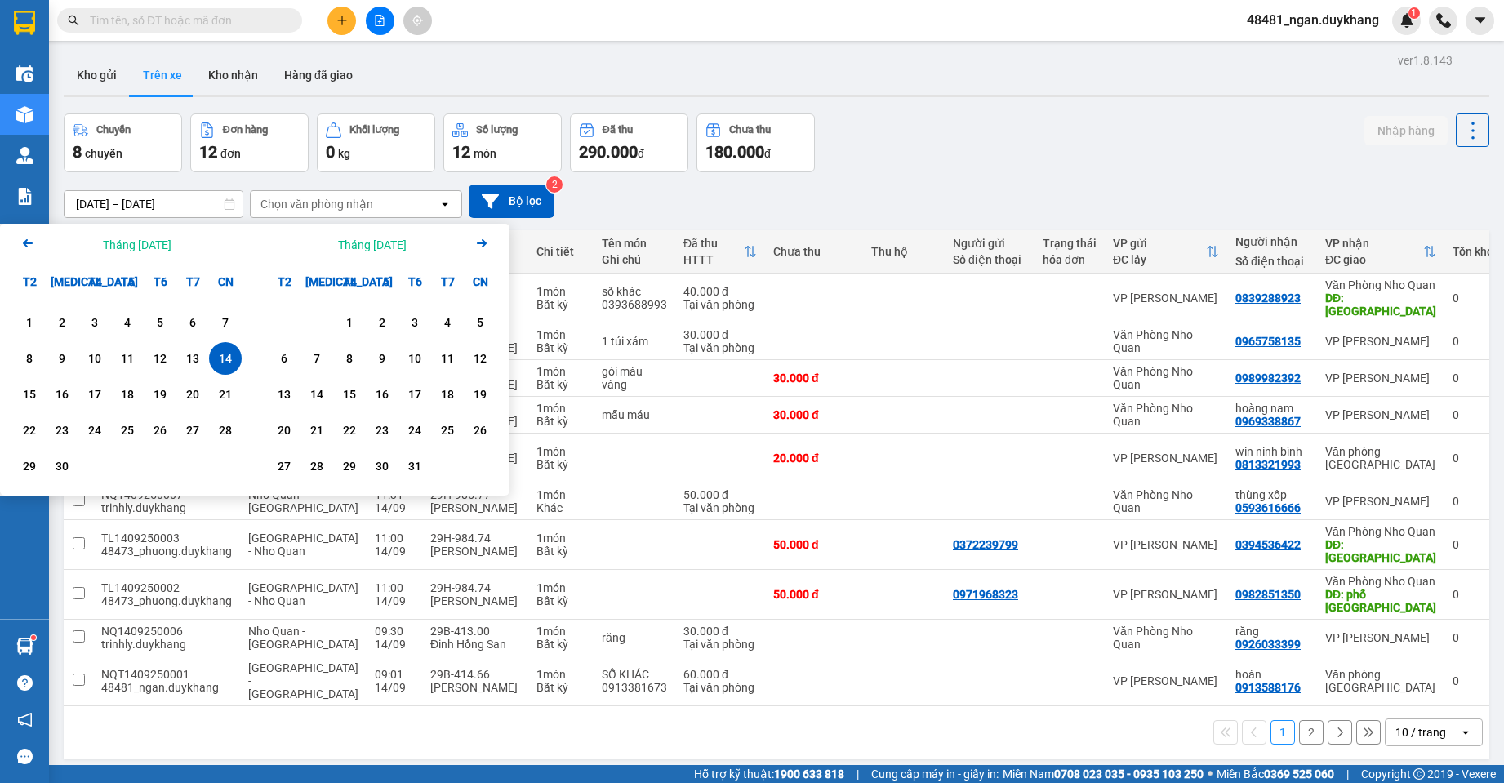
click at [227, 361] on div "14" at bounding box center [225, 359] width 23 height 20
type input "[DATE] – [DATE]"
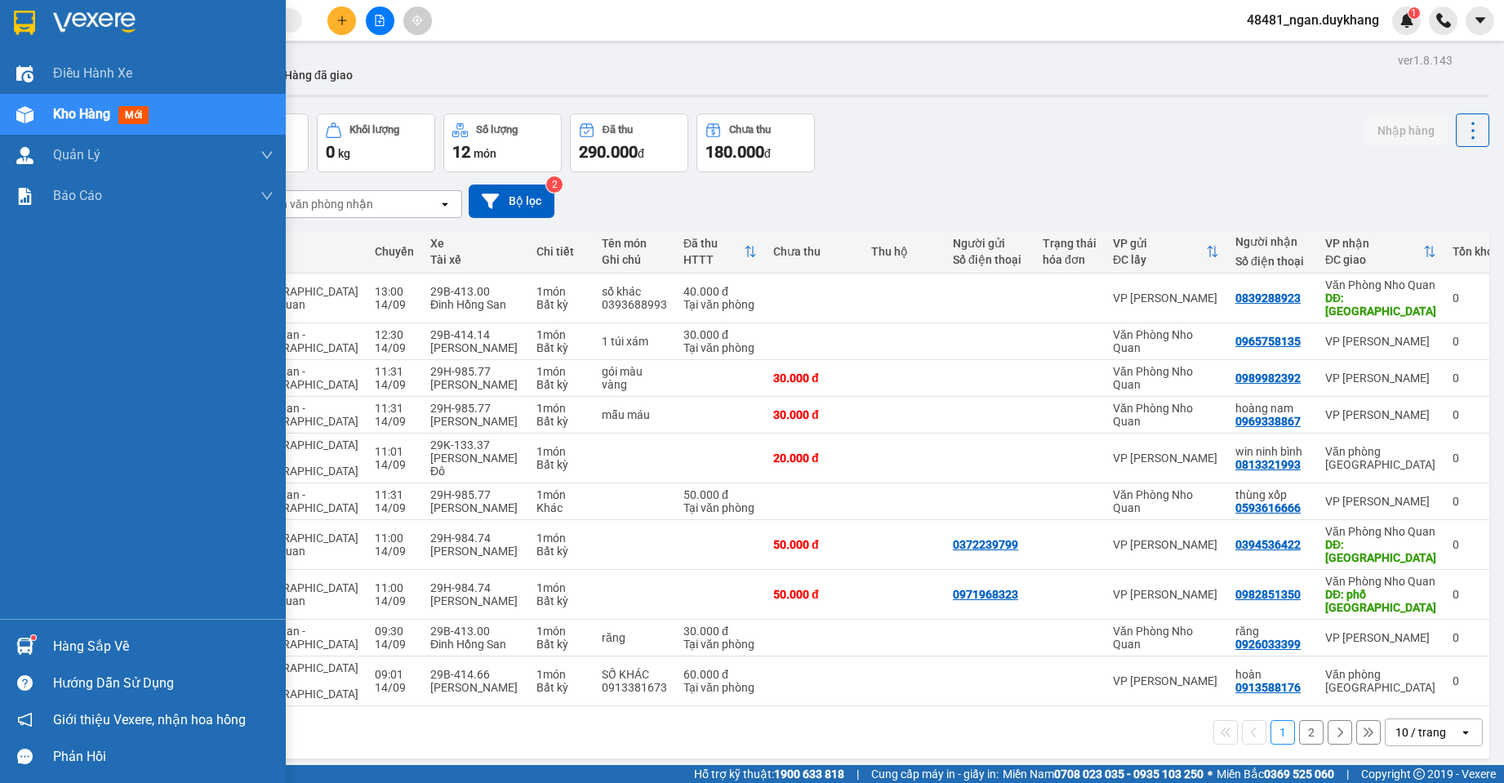
click at [20, 643] on img at bounding box center [24, 646] width 17 height 17
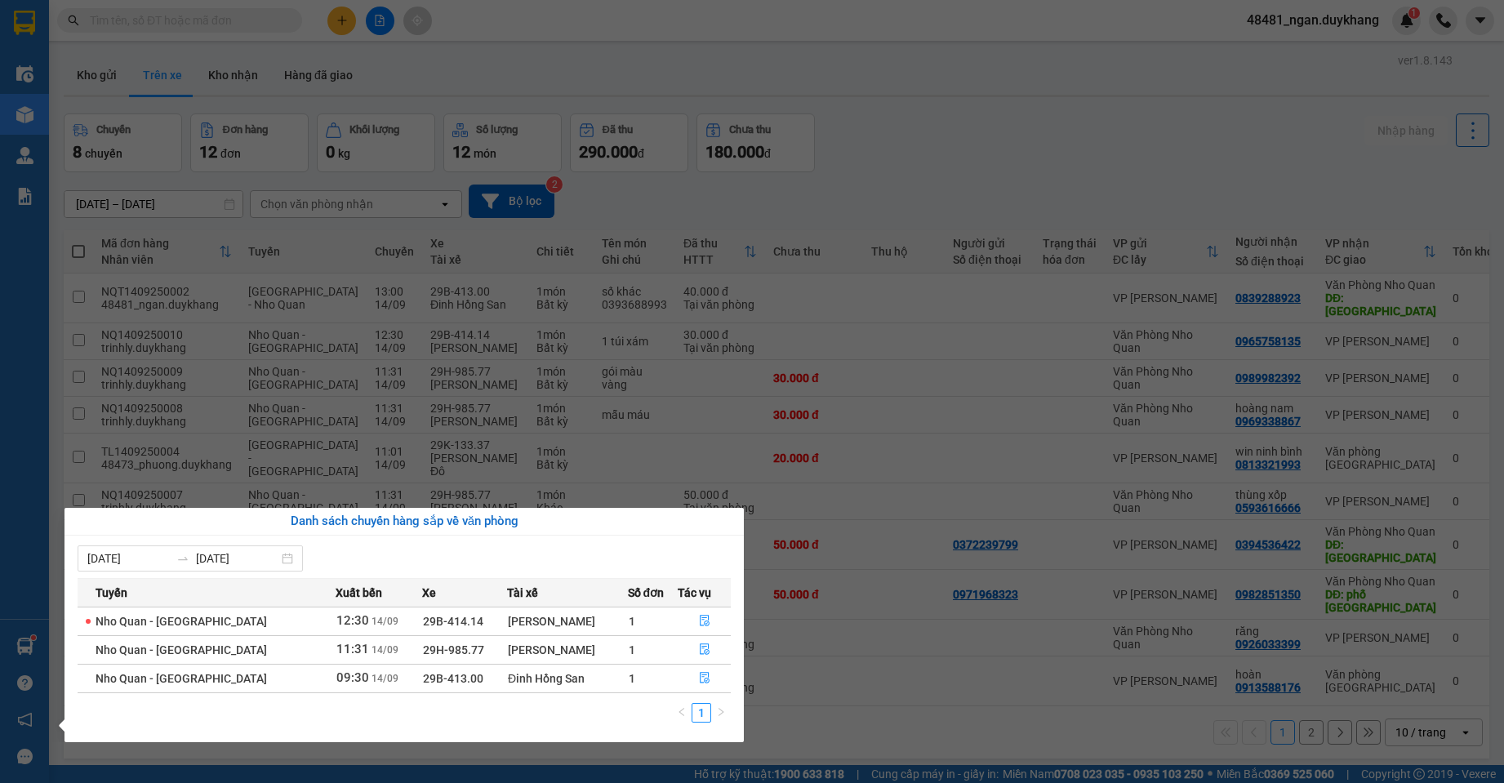
click at [892, 169] on section "Kết quả tìm kiếm ( 13 ) Bộ lọc Ngày tạo đơn gần nhất Mã ĐH Trạng thái Món hàng …" at bounding box center [752, 391] width 1504 height 783
